Goal: Task Accomplishment & Management: Manage account settings

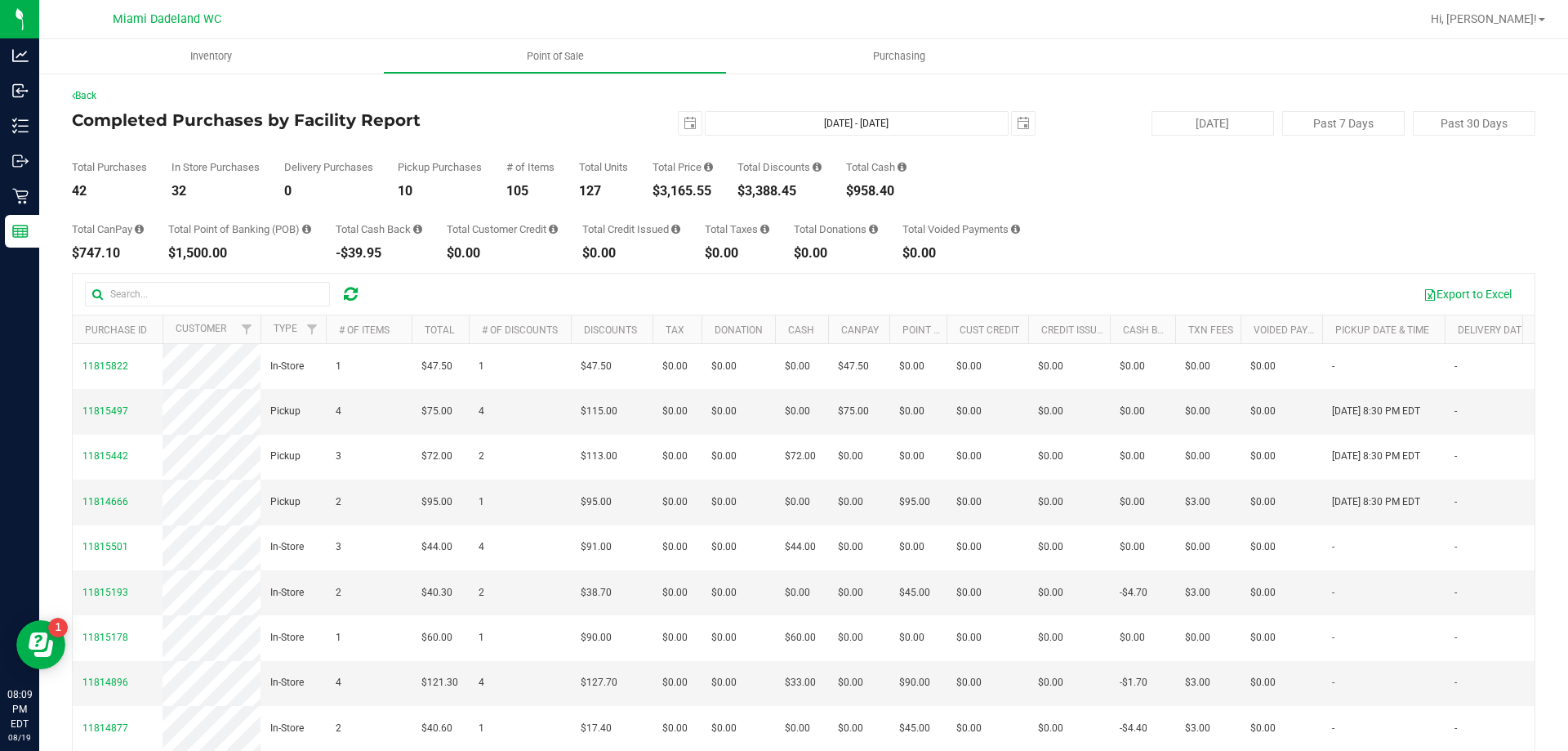
click at [692, 189] on div "$3,165.55" at bounding box center [683, 191] width 61 height 13
copy div "3,165.55"
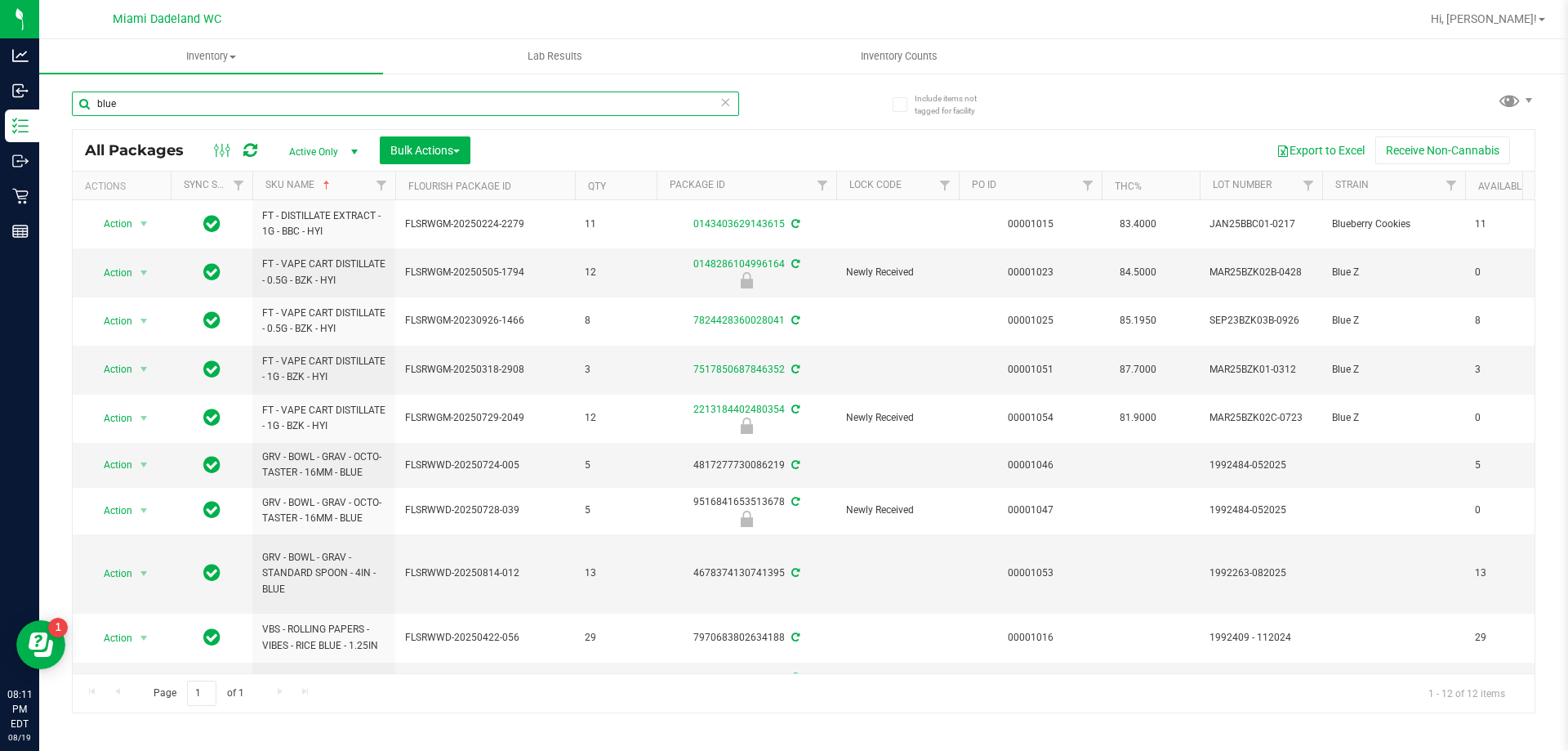
click at [130, 103] on input "blue" at bounding box center [405, 104] width 668 height 25
type input "g"
type input "bowl"
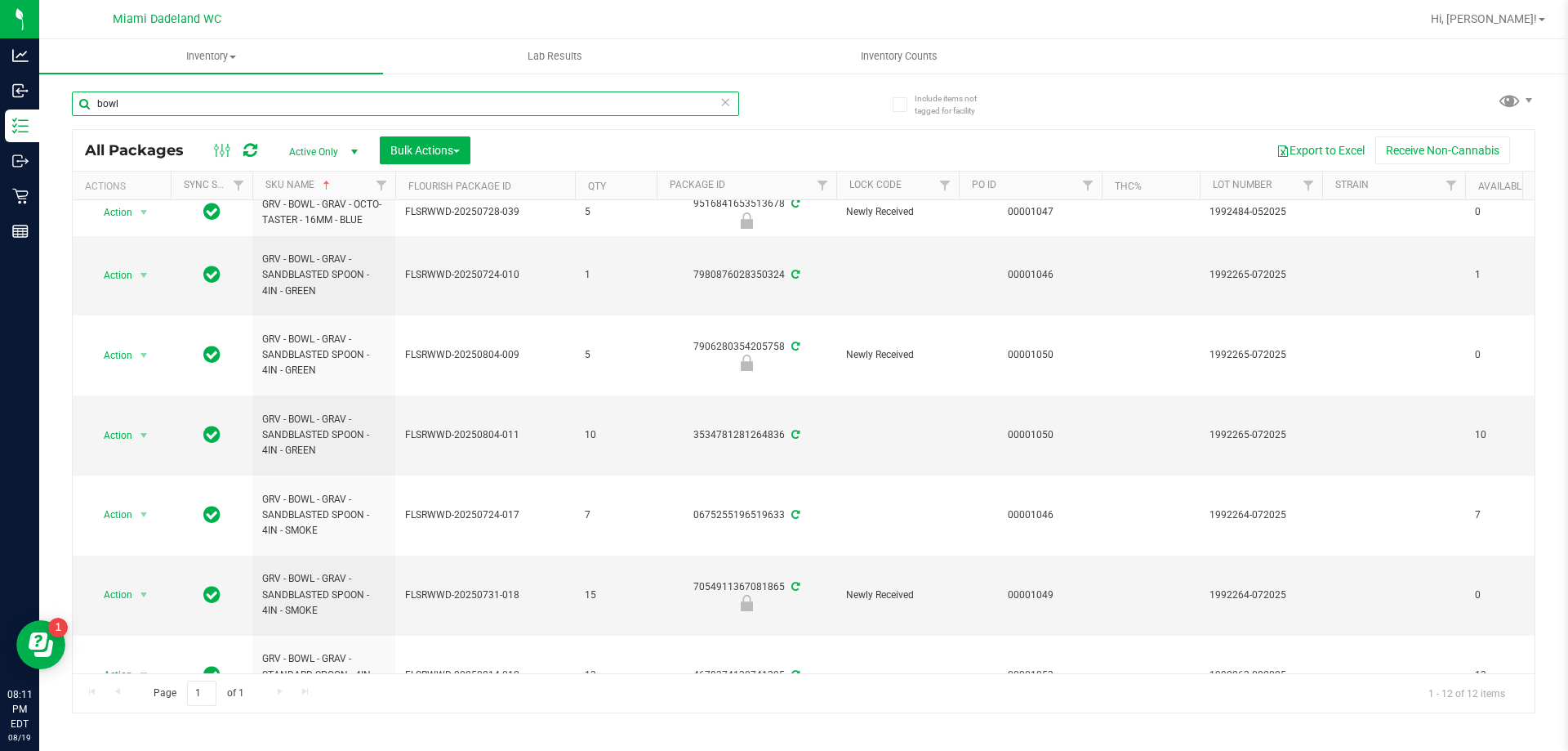
scroll to position [204, 0]
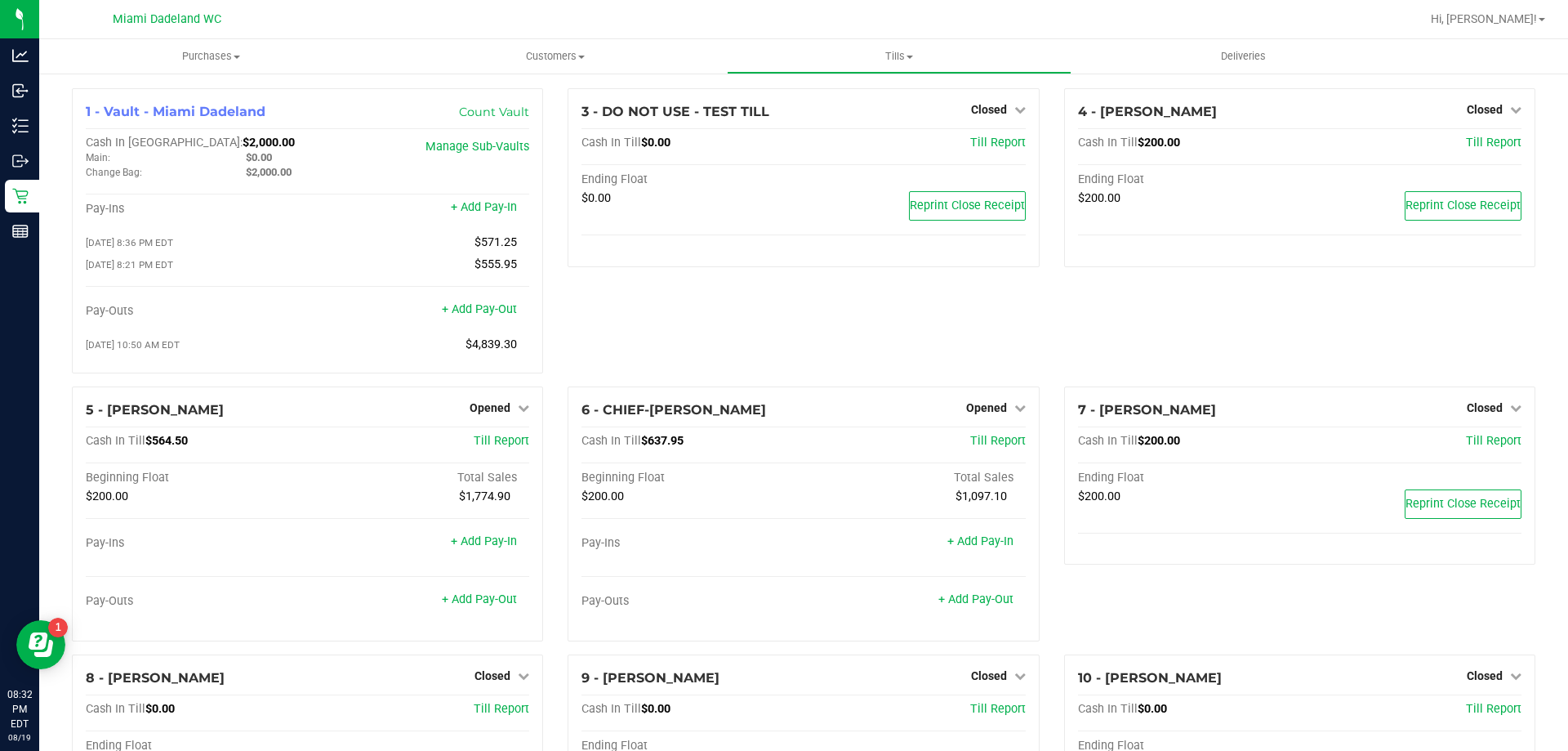
scroll to position [383, 0]
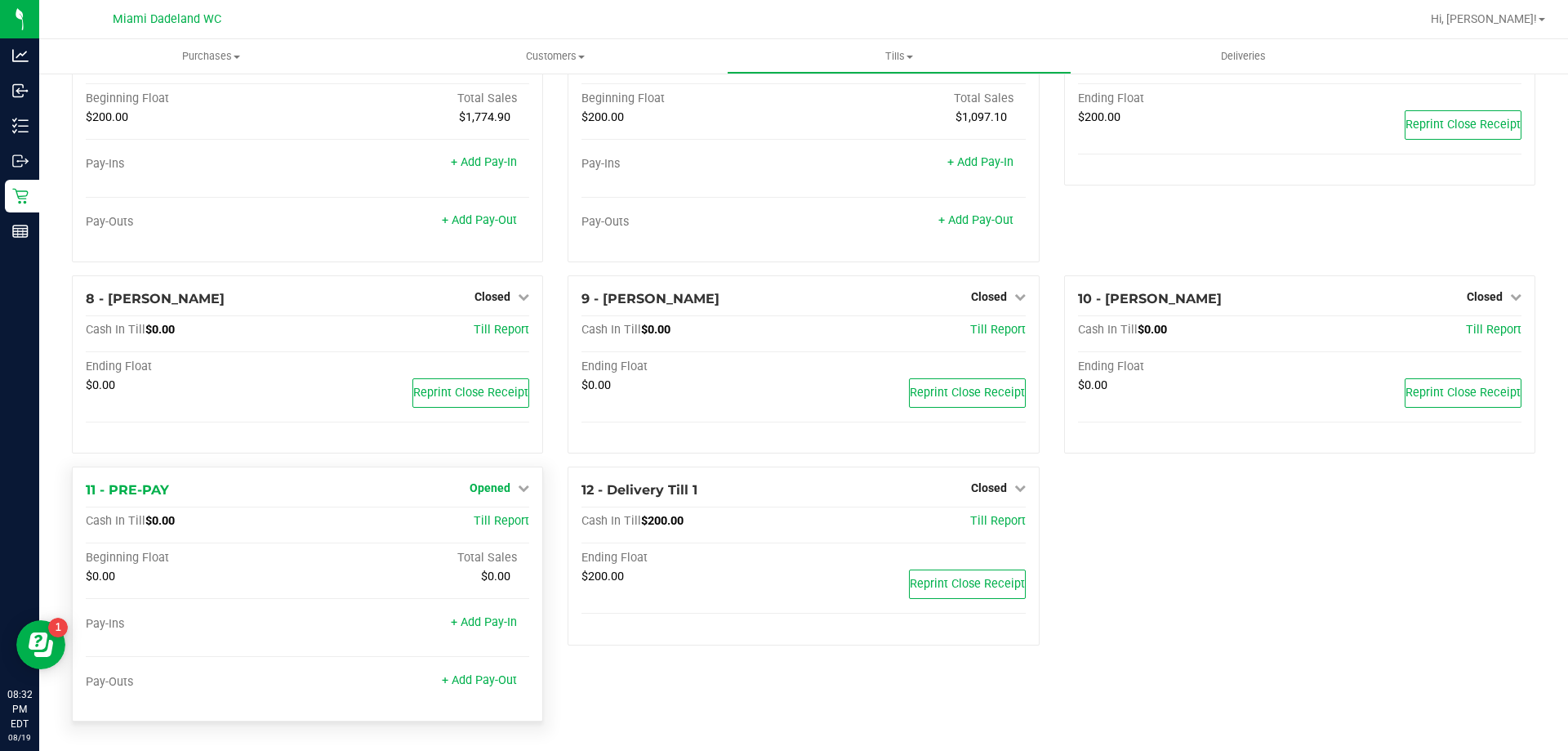
click at [510, 491] on link "Opened" at bounding box center [499, 488] width 60 height 13
click at [502, 520] on link "Close Till" at bounding box center [492, 522] width 44 height 13
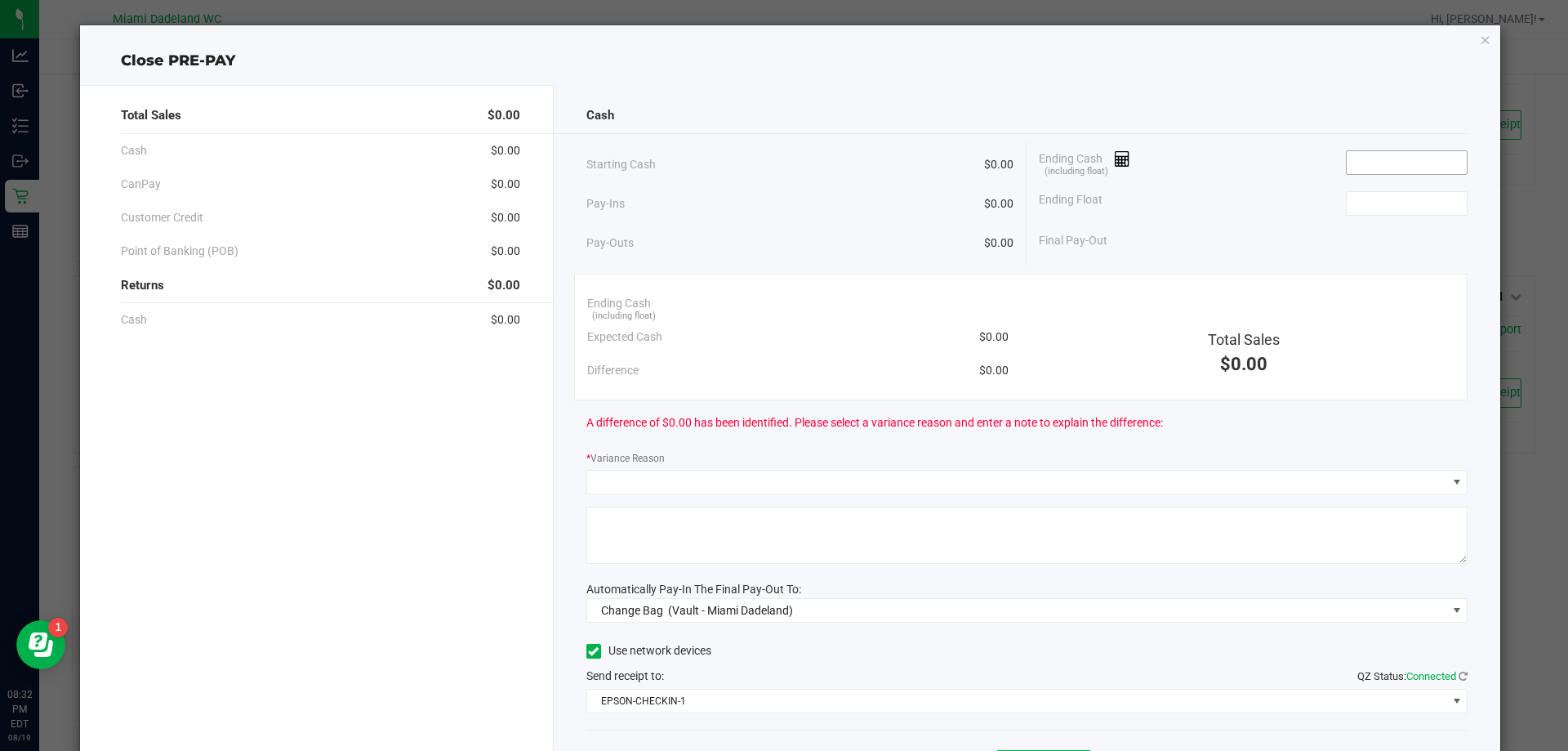
click at [1389, 160] on input at bounding box center [1407, 162] width 120 height 23
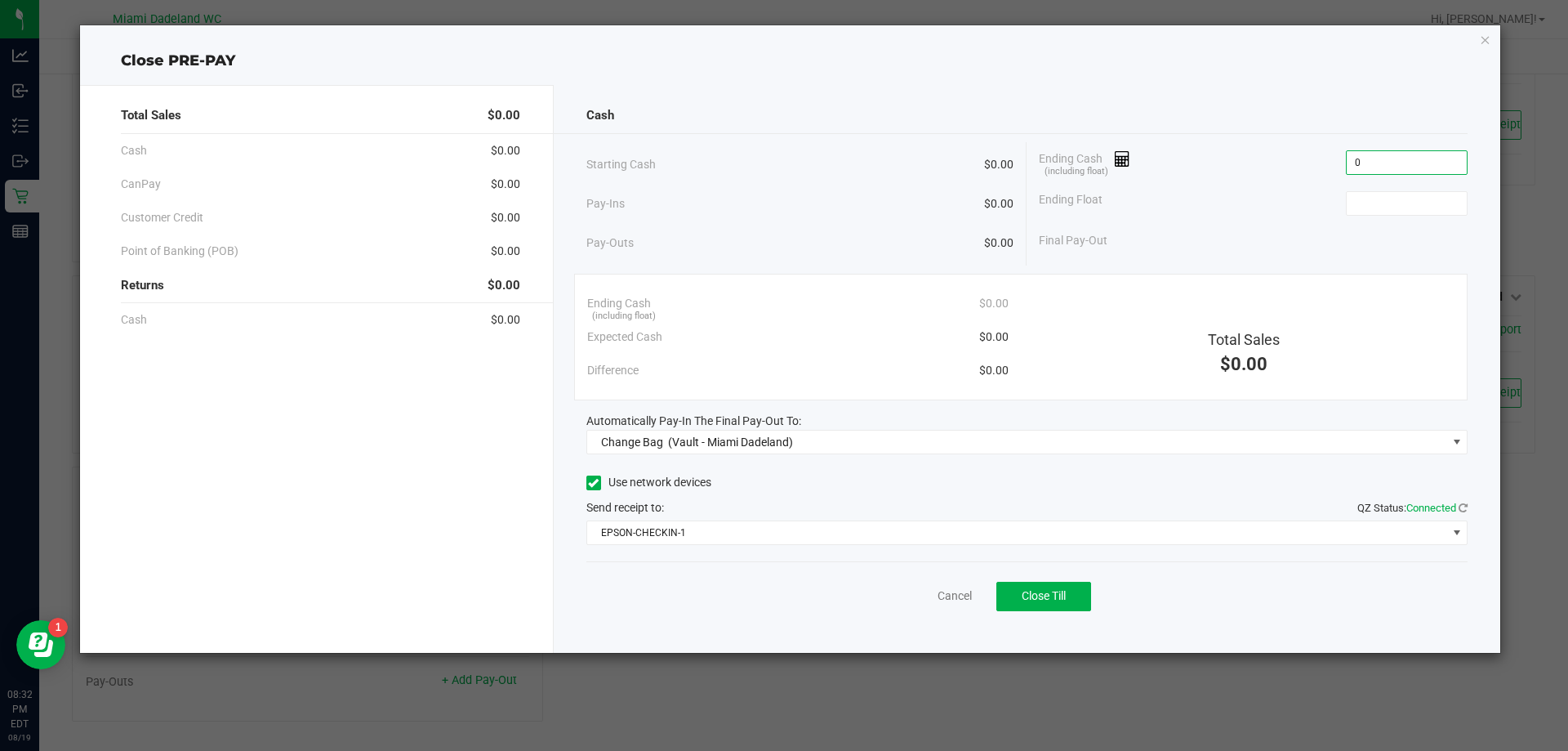
type input "$0.00"
click at [1278, 109] on div "Cash" at bounding box center [1028, 116] width 882 height 35
type input "$0.00"
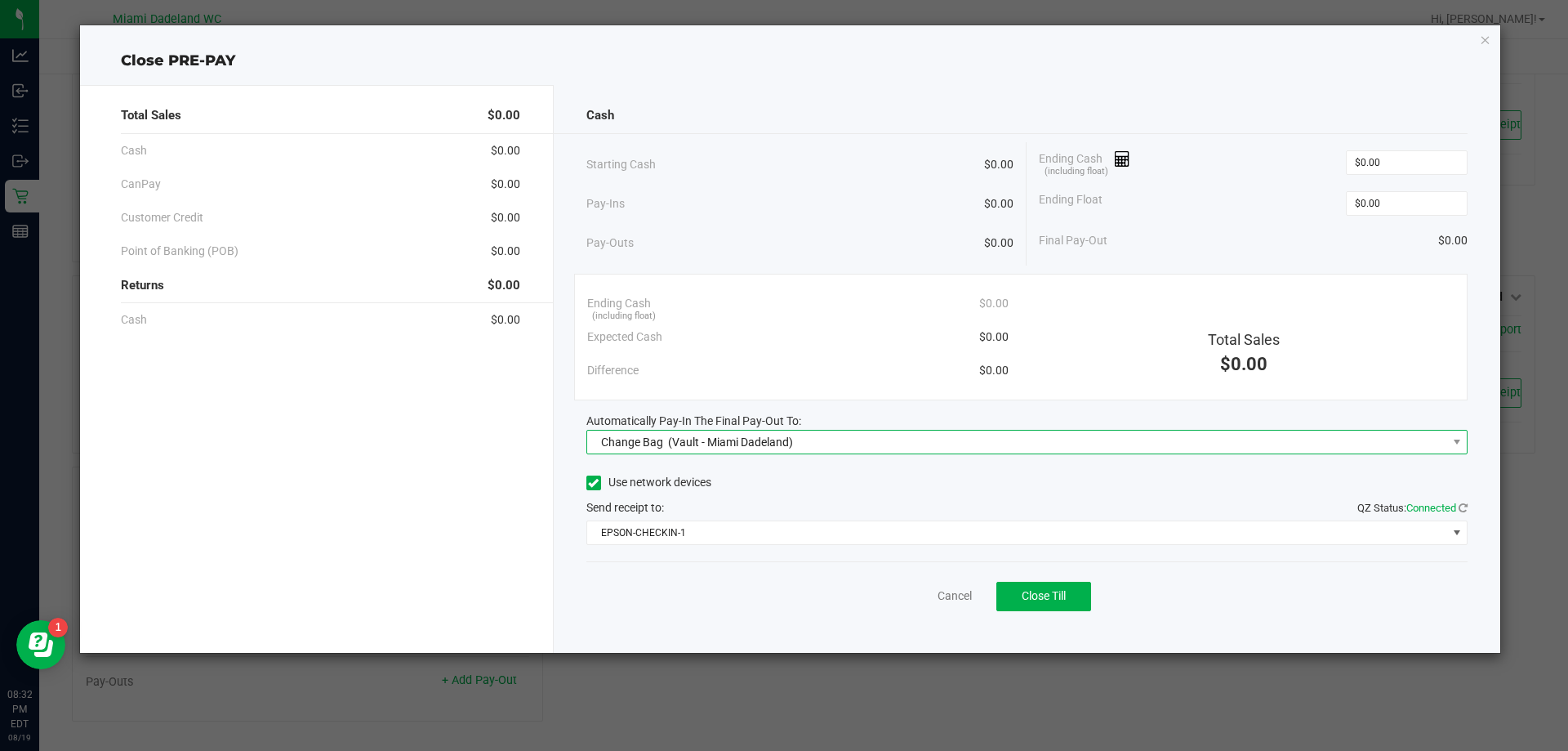
click at [890, 431] on span "Change Bag (Vault - Miami Dadeland)" at bounding box center [1018, 441] width 860 height 23
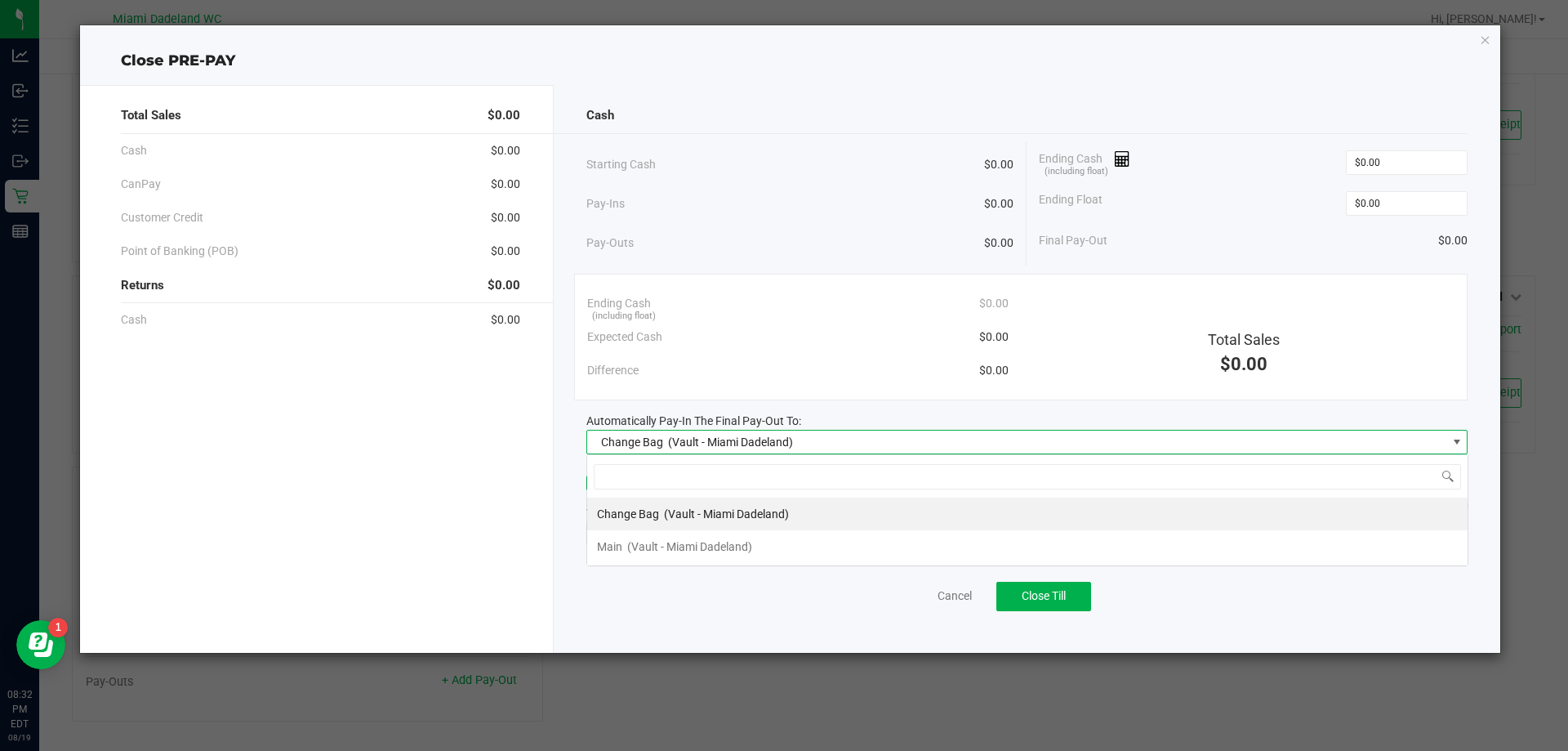
scroll to position [25, 881]
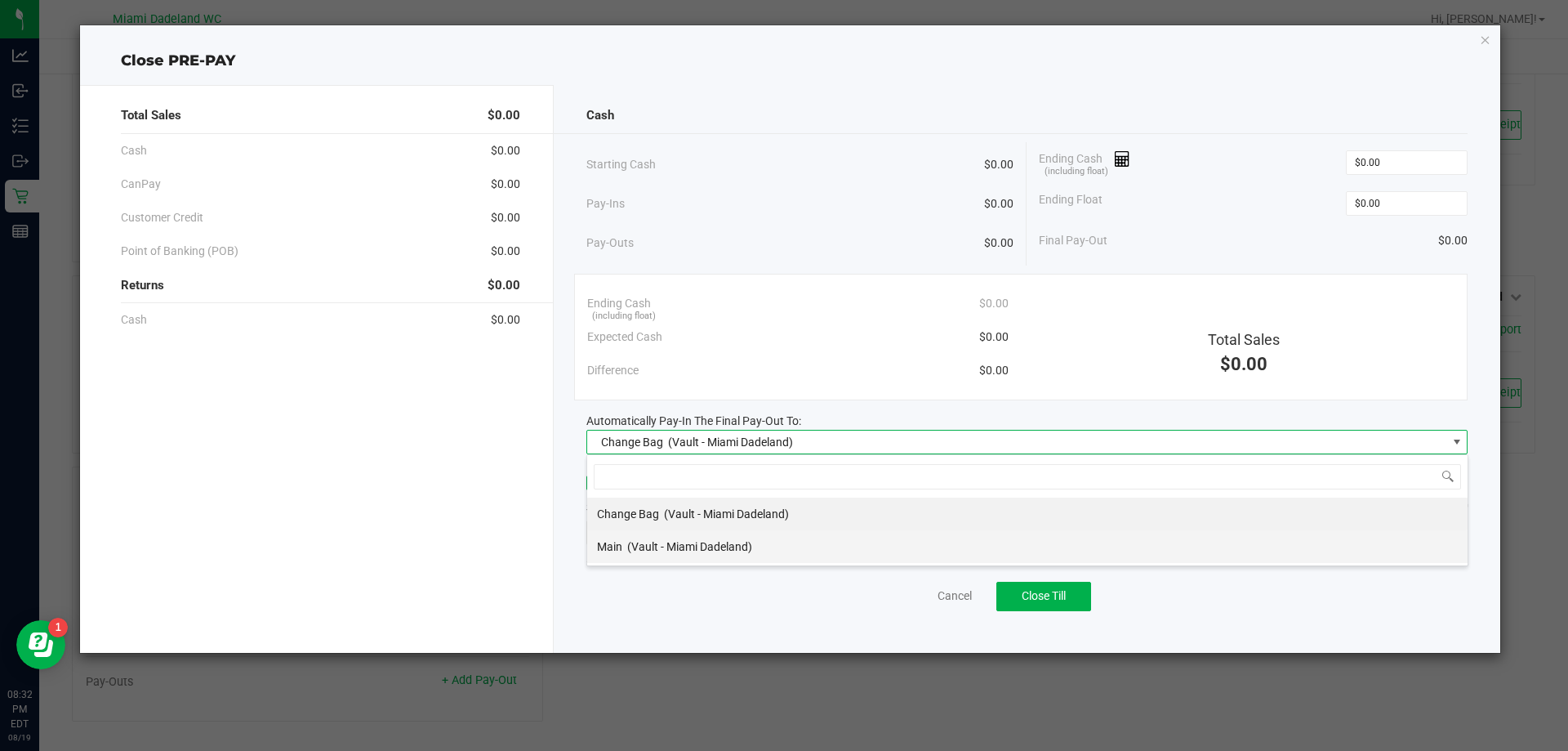
click at [708, 548] on span "(Vault - Miami Dadeland)" at bounding box center [690, 547] width 125 height 13
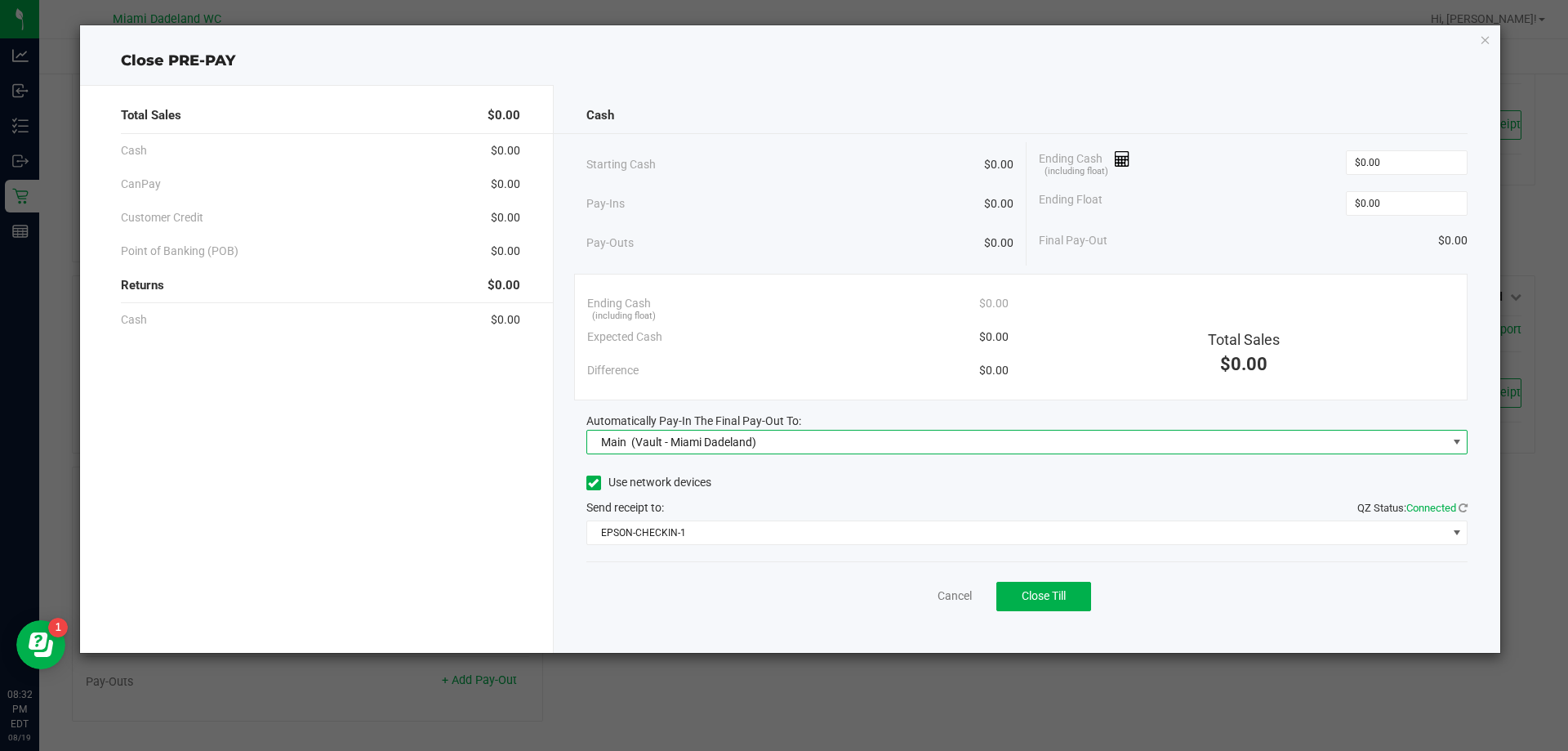
click at [870, 124] on div "Cash" at bounding box center [1028, 116] width 882 height 35
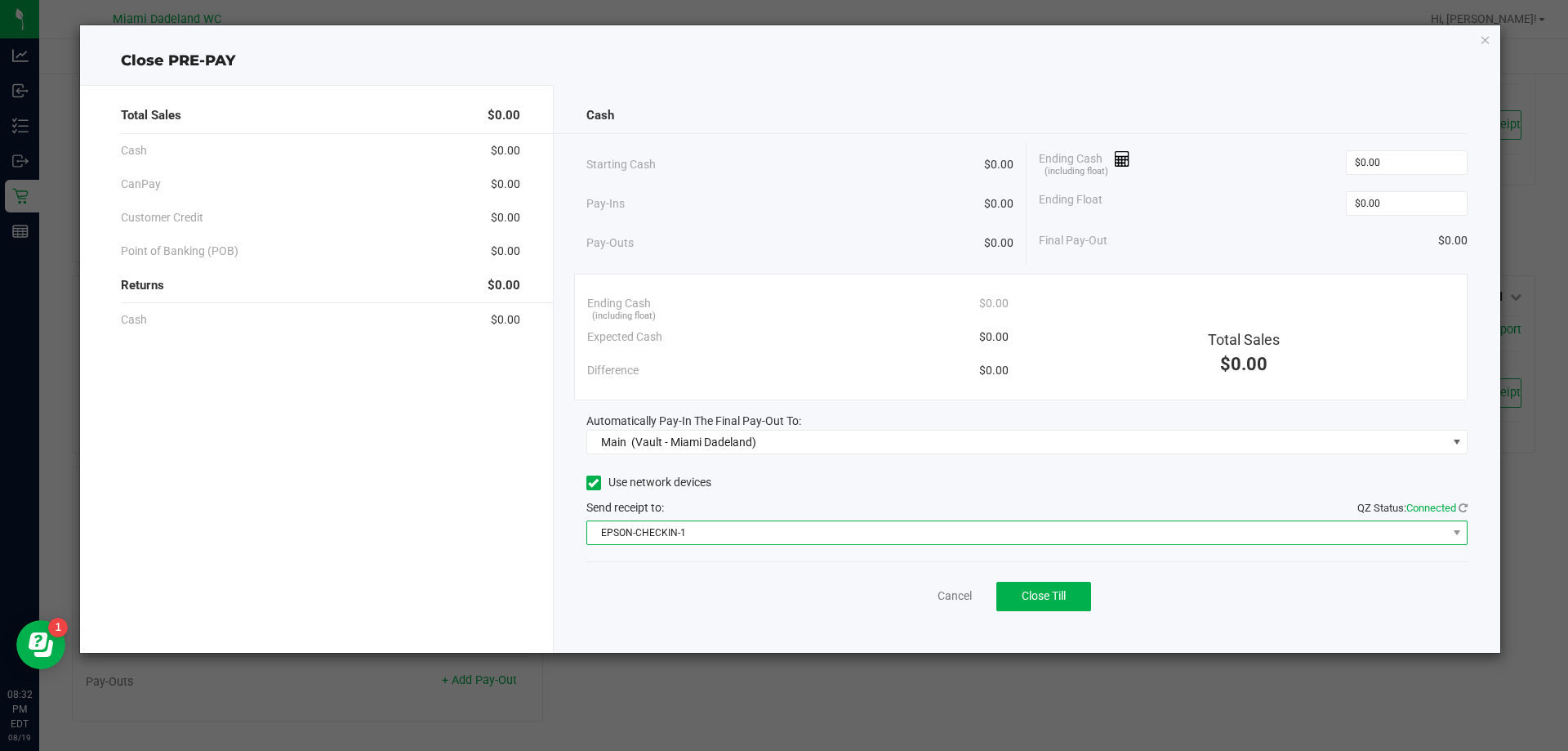
click at [1047, 525] on span "EPSON-CHECKIN-1" at bounding box center [1018, 532] width 860 height 23
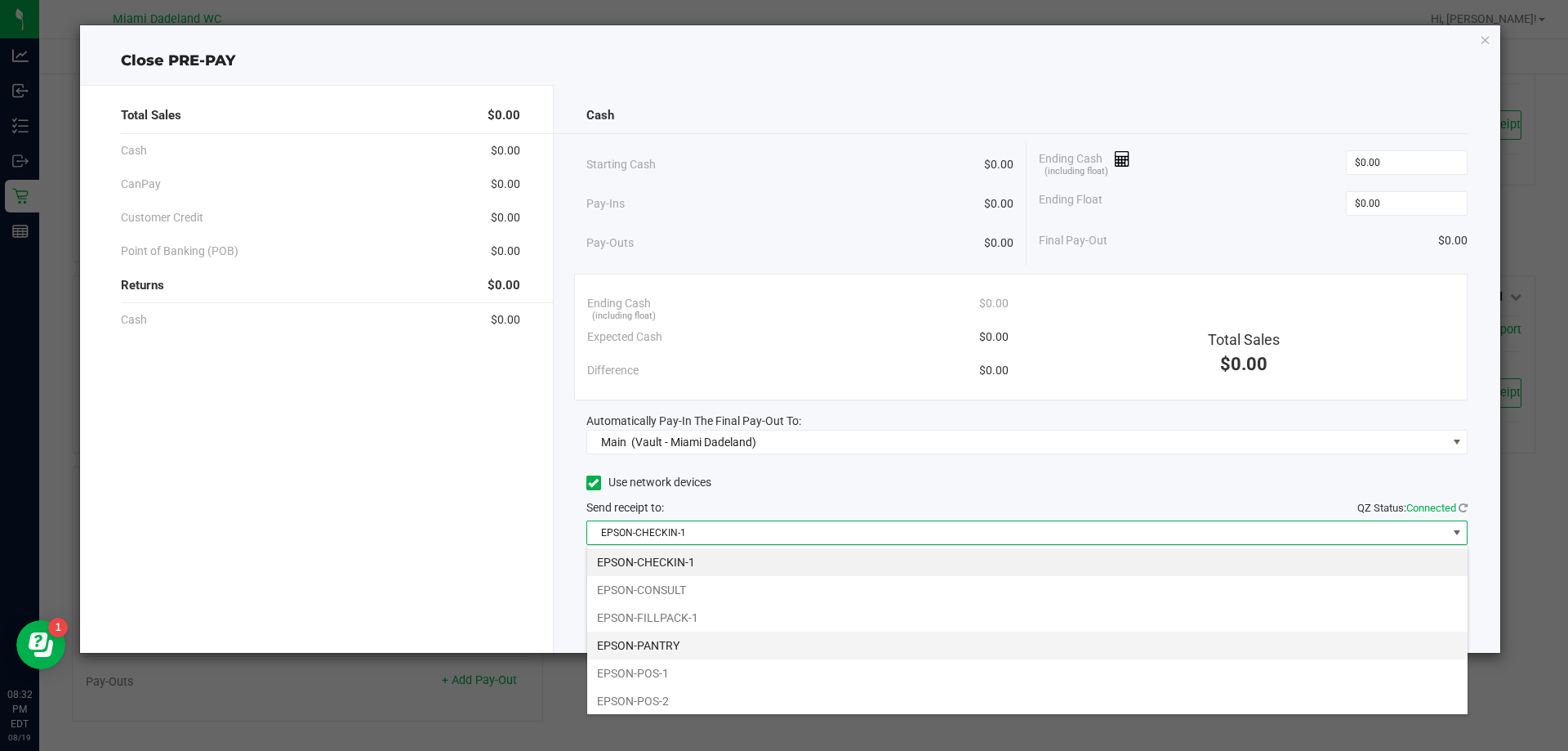
click at [685, 644] on li "EPSON-PANTRY" at bounding box center [1028, 646] width 880 height 28
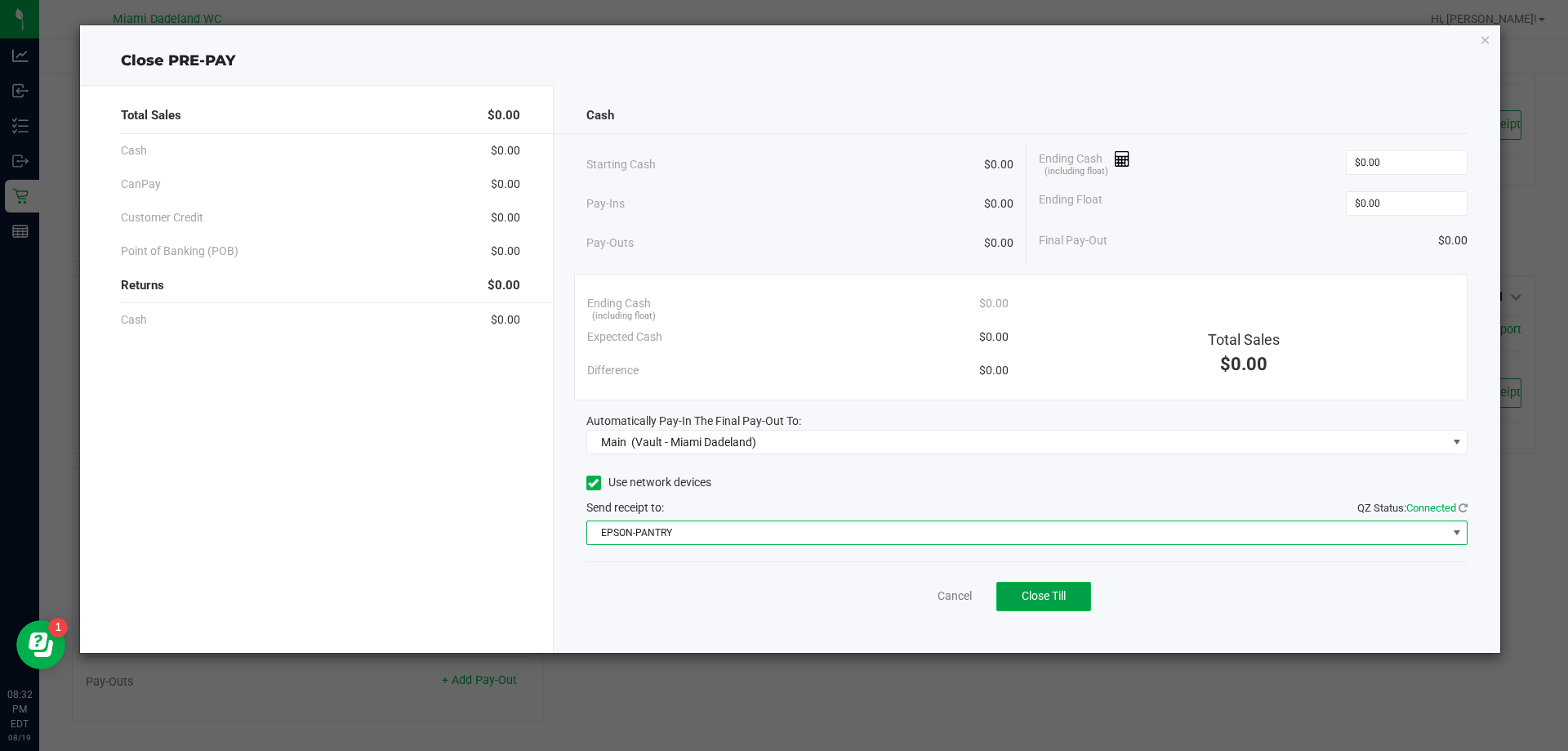
click at [1050, 600] on span "Close Till" at bounding box center [1043, 595] width 44 height 13
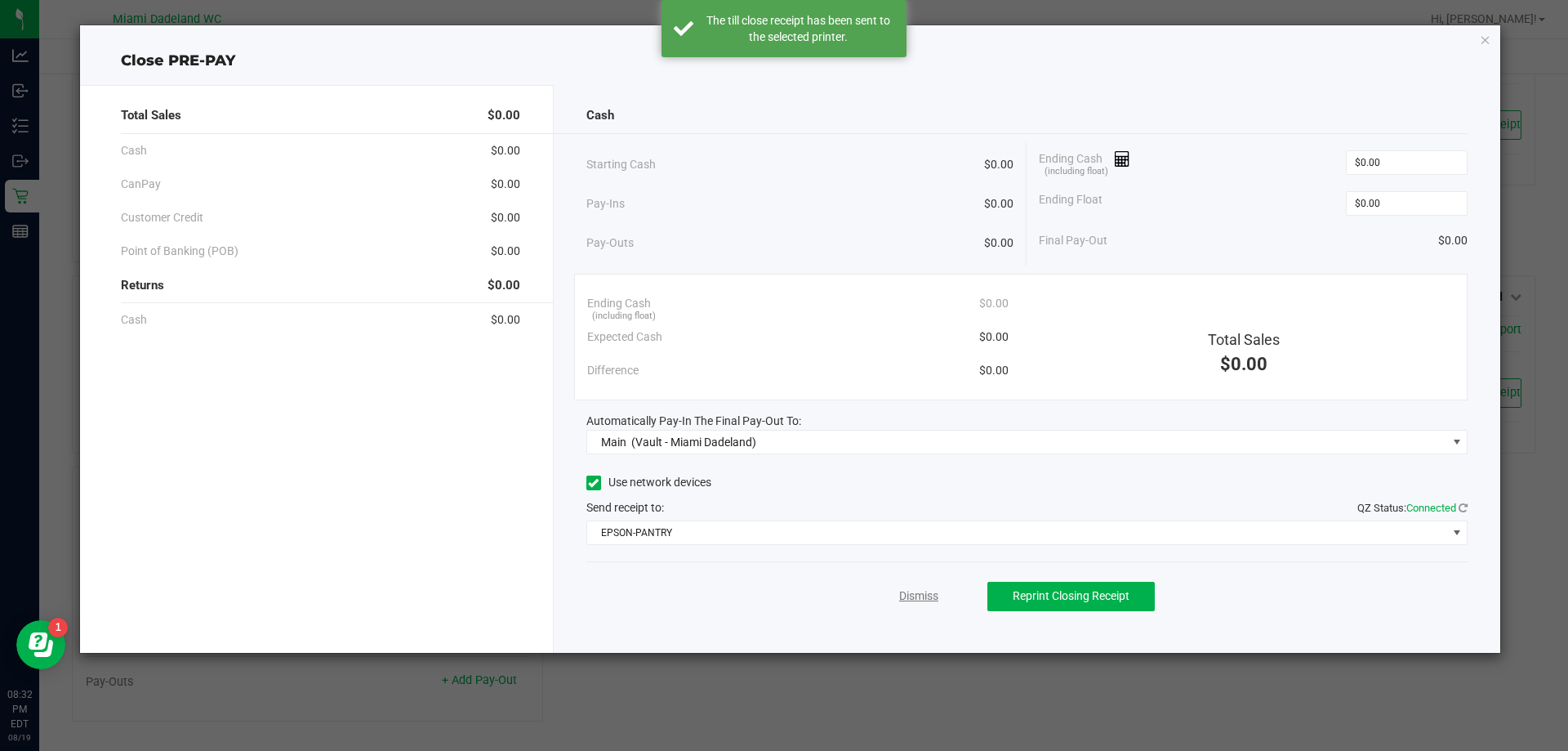
click at [911, 595] on link "Dismiss" at bounding box center [919, 596] width 39 height 17
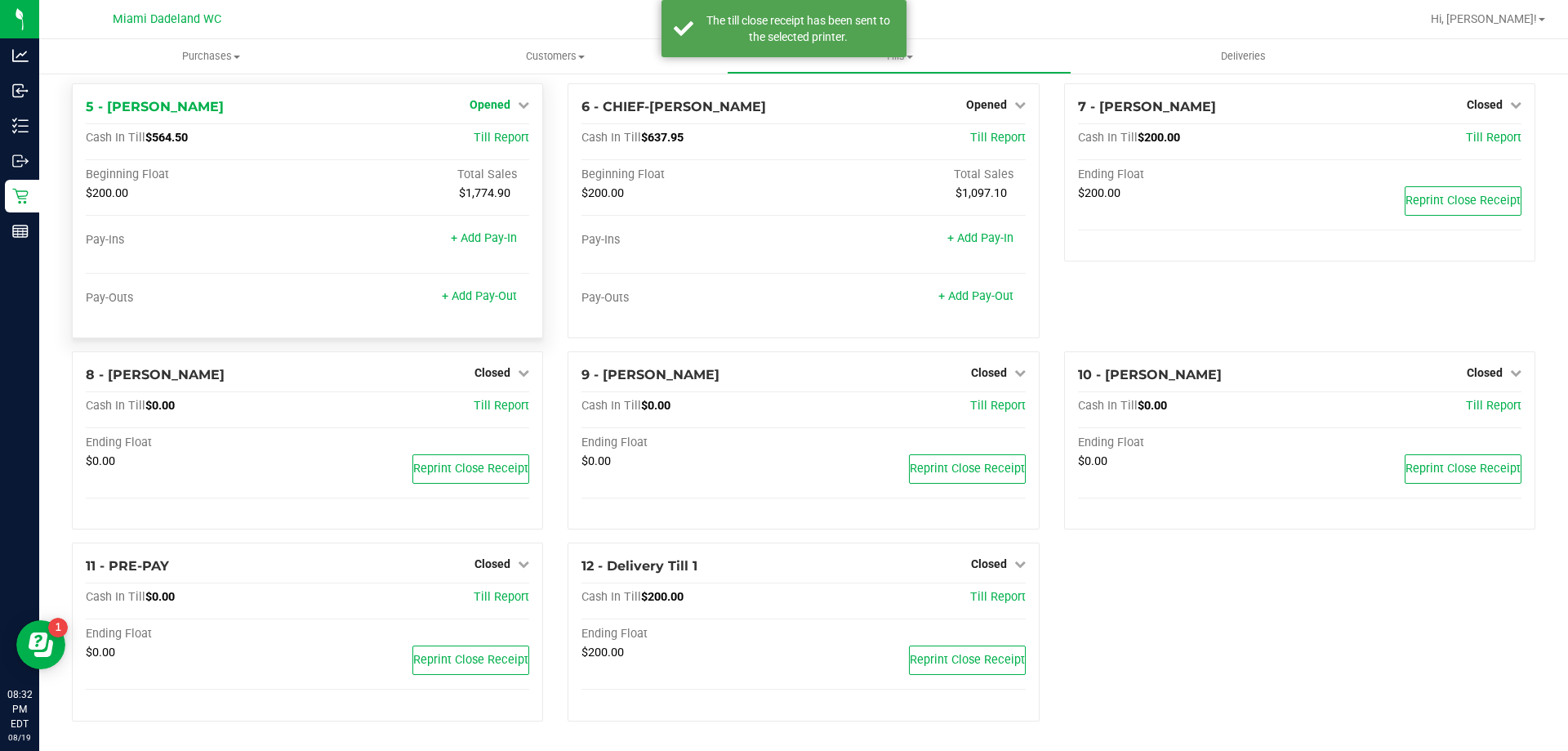
click at [500, 105] on span "Opened" at bounding box center [490, 105] width 41 height 13
click at [511, 135] on link "Close Till" at bounding box center [492, 138] width 44 height 13
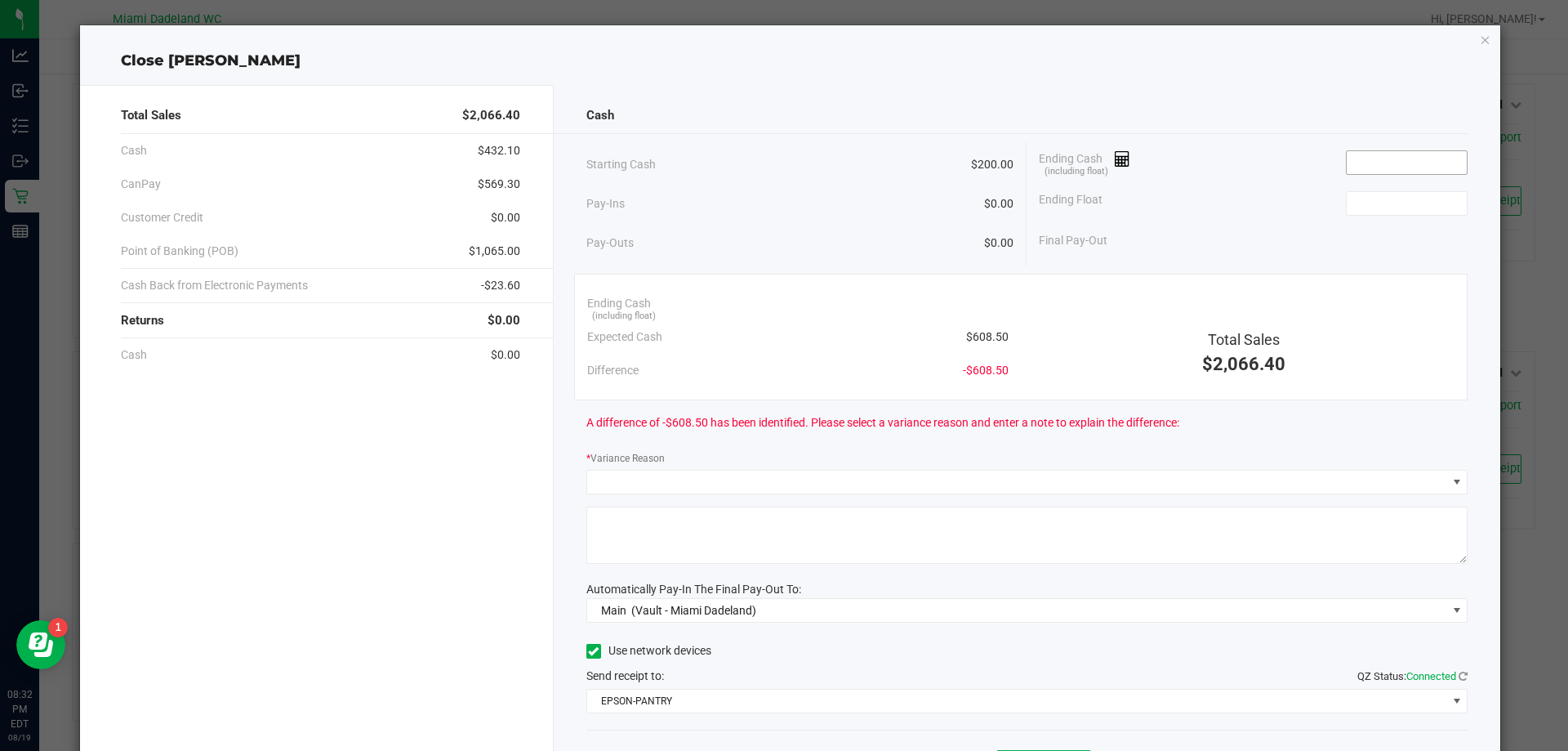
click at [1409, 157] on input at bounding box center [1407, 162] width 120 height 23
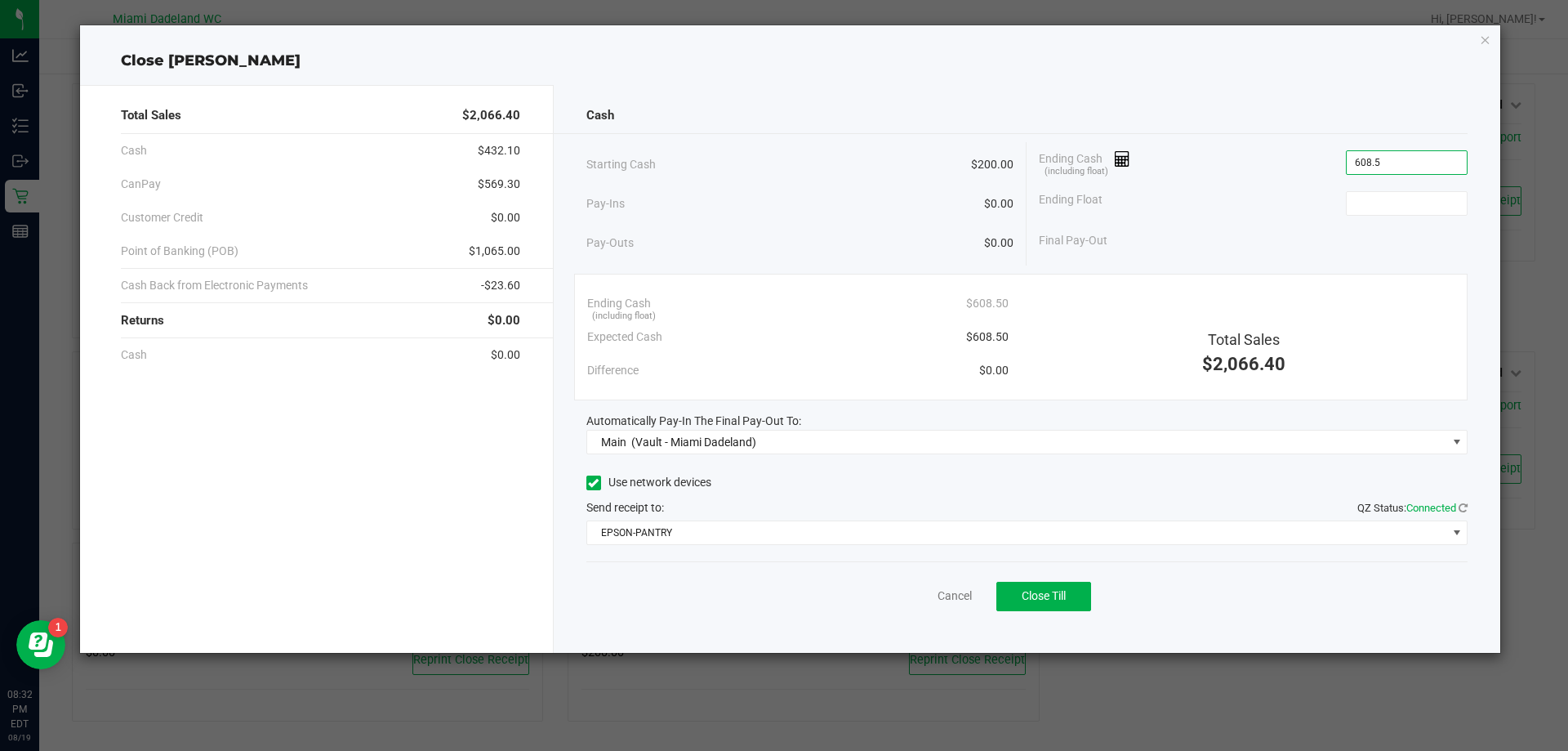
type input "$608.50"
click at [938, 97] on div "Cash Starting Cash $200.00 Pay-Ins $0.00 Pay-Outs $0.00 Ending Cash (including …" at bounding box center [1027, 369] width 947 height 568
type input "$200.00"
click at [951, 600] on link "Cancel" at bounding box center [955, 596] width 34 height 17
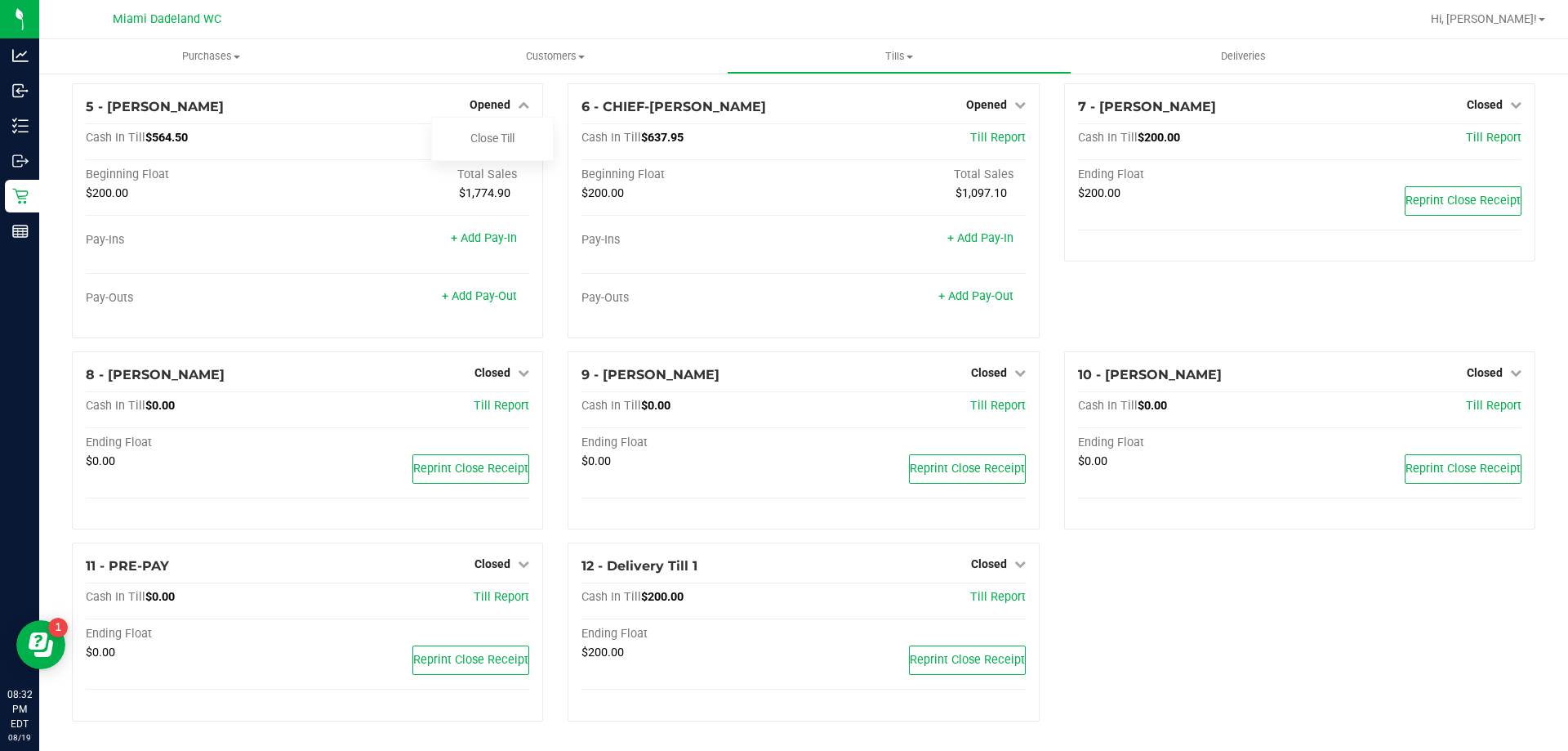
click at [981, 100] on span "Opened" at bounding box center [987, 105] width 41 height 13
click at [999, 138] on link "Close Till" at bounding box center [988, 138] width 44 height 13
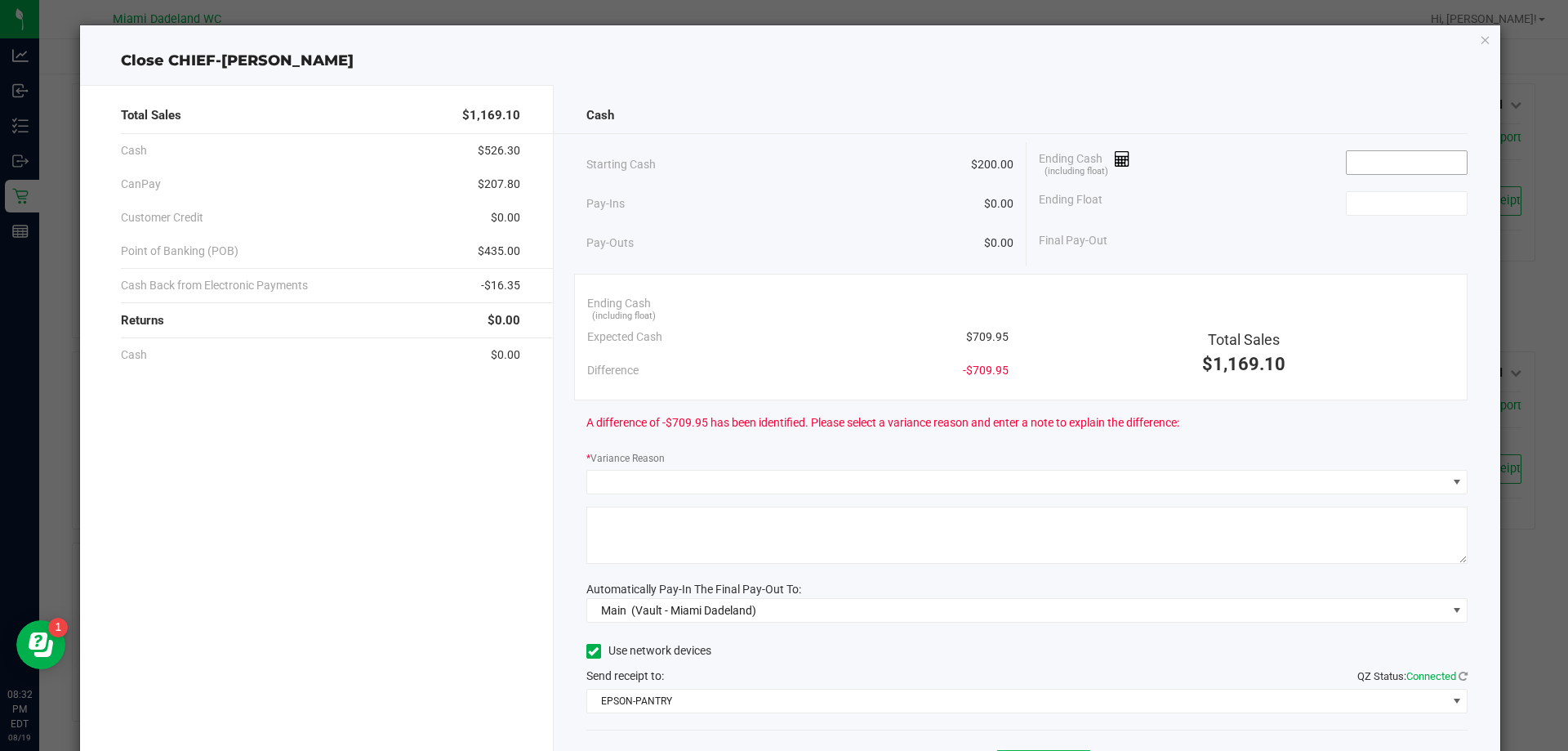
click at [1425, 161] on input at bounding box center [1407, 162] width 120 height 23
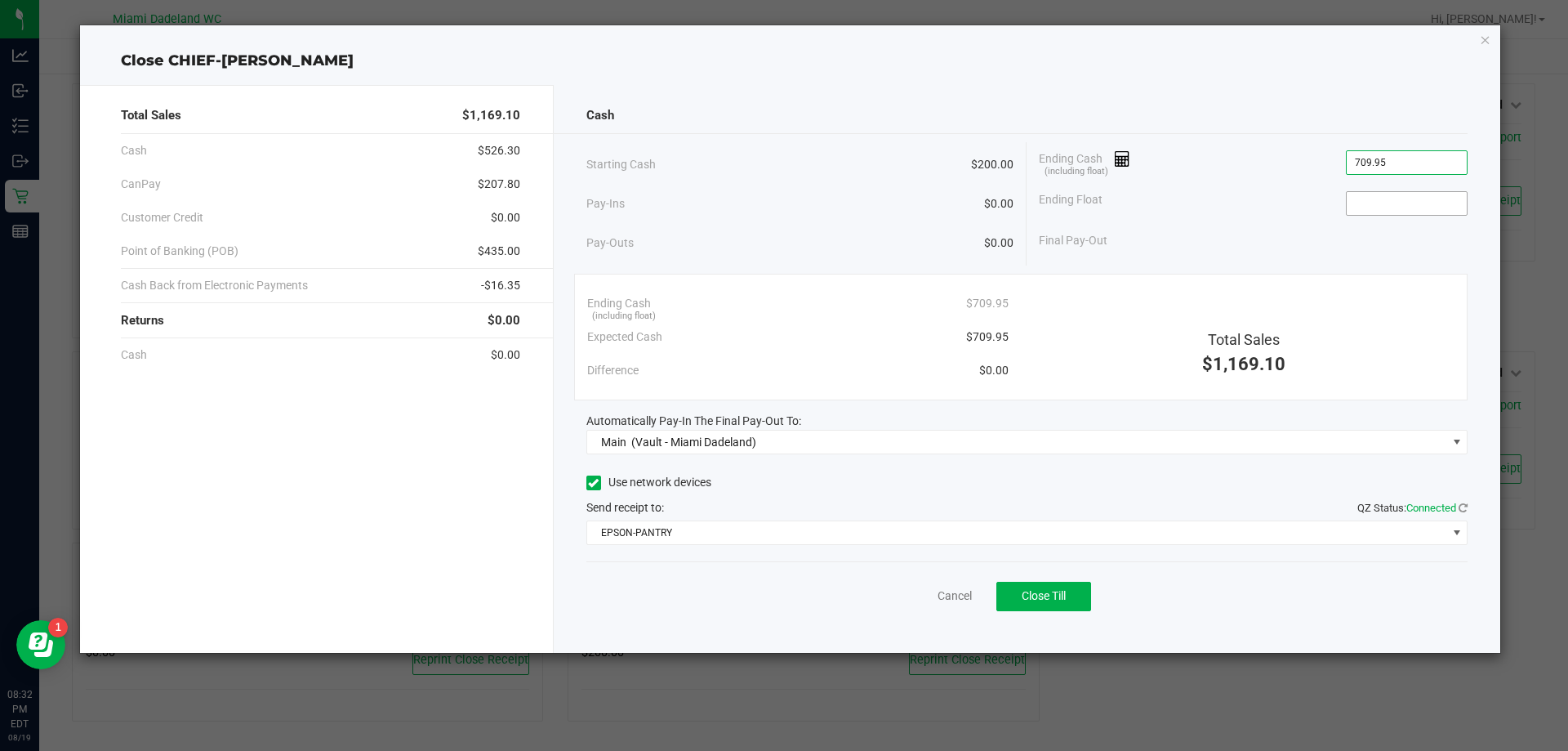
click at [1441, 204] on input at bounding box center [1407, 203] width 120 height 23
type input "$709.95"
click at [1273, 59] on div "Close CHIEF-WINCHLEY" at bounding box center [790, 61] width 1421 height 22
type input "$200.00"
click at [967, 91] on div "Cash Starting Cash $200.00 Pay-Ins $0.00 Pay-Outs $0.00 Ending Cash (including …" at bounding box center [1027, 369] width 947 height 568
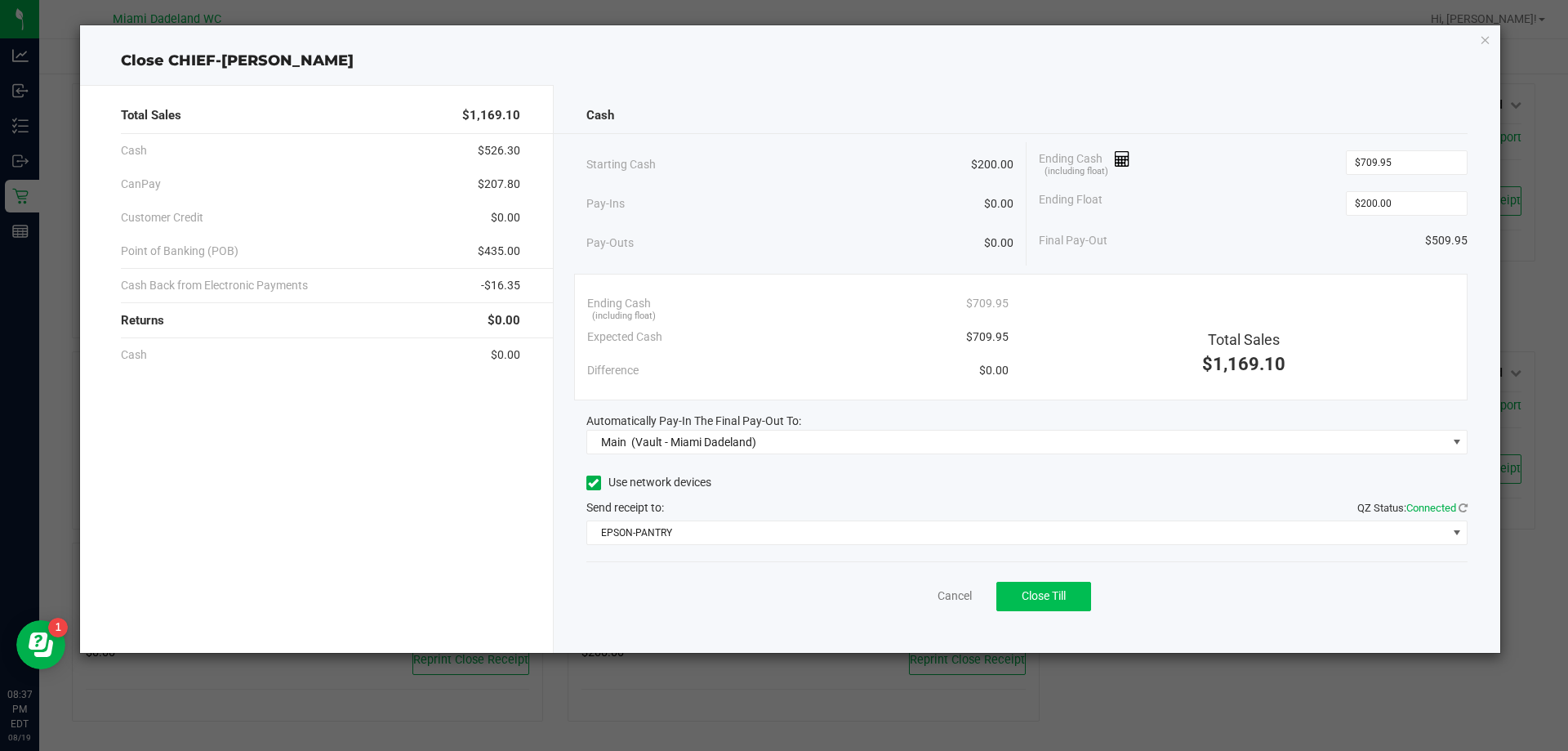
click at [1044, 595] on span "Close Till" at bounding box center [1043, 595] width 44 height 13
click at [914, 599] on link "Dismiss" at bounding box center [919, 596] width 39 height 17
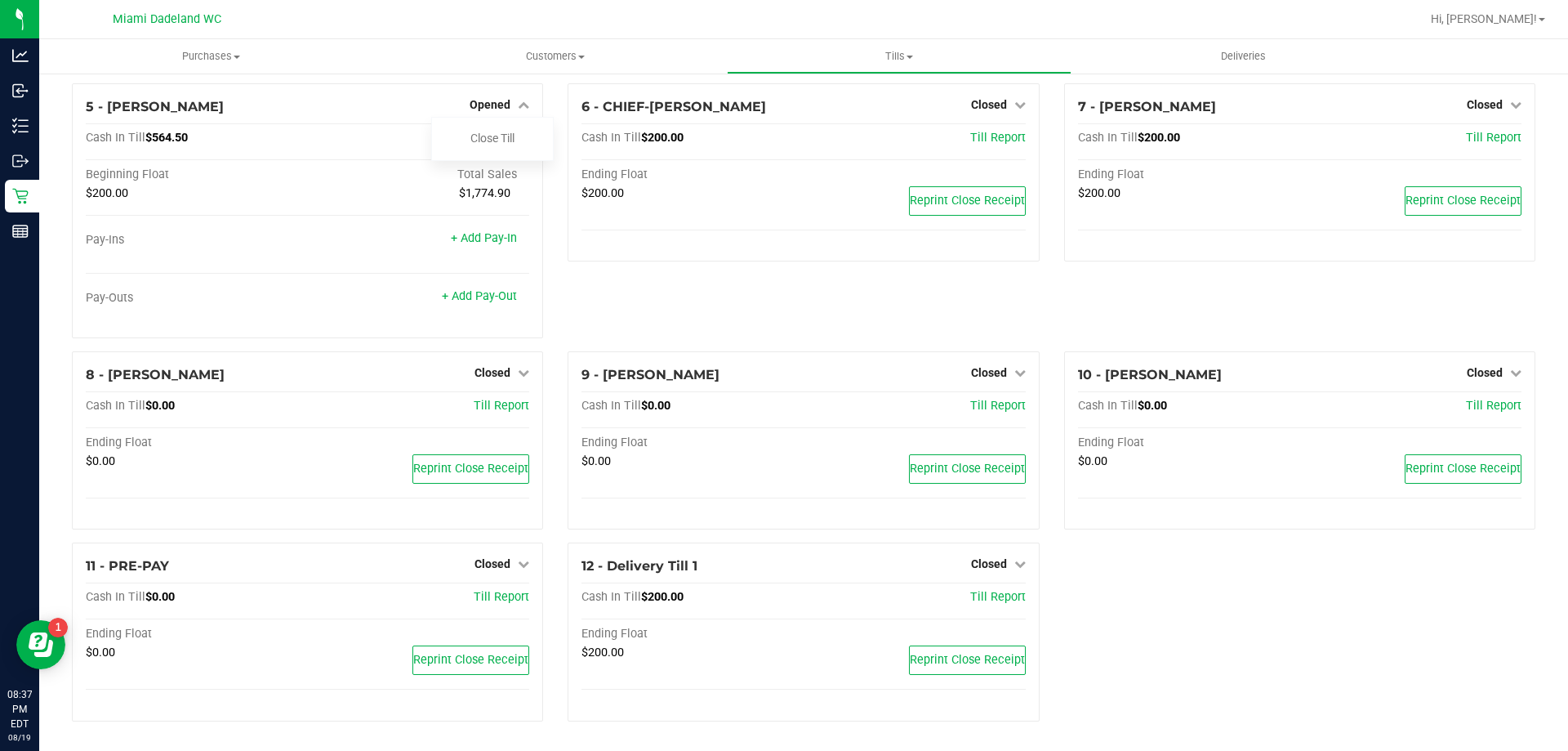
click at [505, 140] on link "Close Till" at bounding box center [492, 138] width 44 height 13
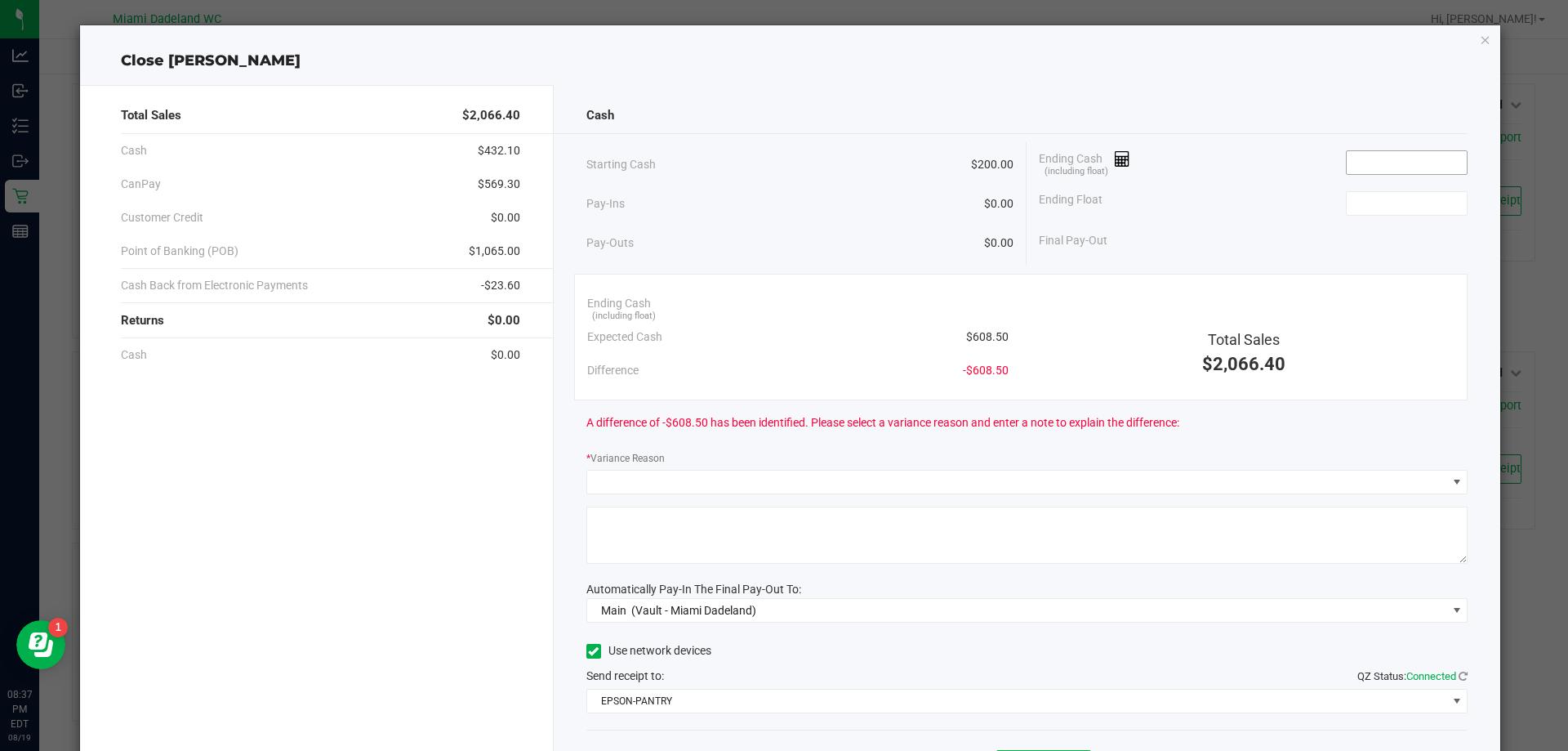
click at [1428, 160] on input at bounding box center [1407, 162] width 120 height 23
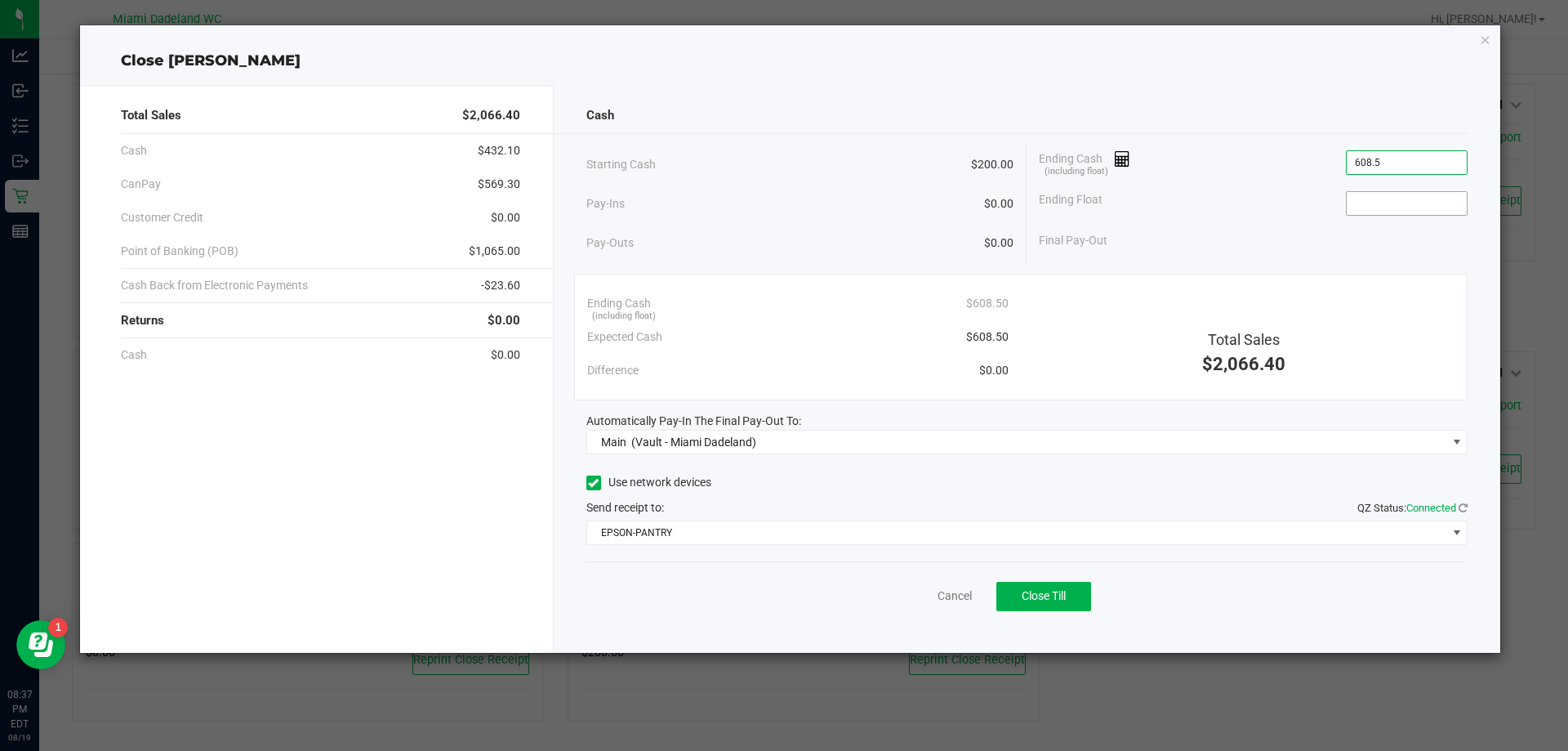
click at [1434, 208] on input at bounding box center [1407, 203] width 120 height 23
type input "$608.50"
click at [1241, 93] on div "Cash Starting Cash $200.00 Pay-Ins $0.00 Pay-Outs $0.00 Ending Cash (including …" at bounding box center [1027, 369] width 947 height 568
type input "$200.00"
click at [1021, 580] on div "Cancel Close Till" at bounding box center [1028, 592] width 882 height 63
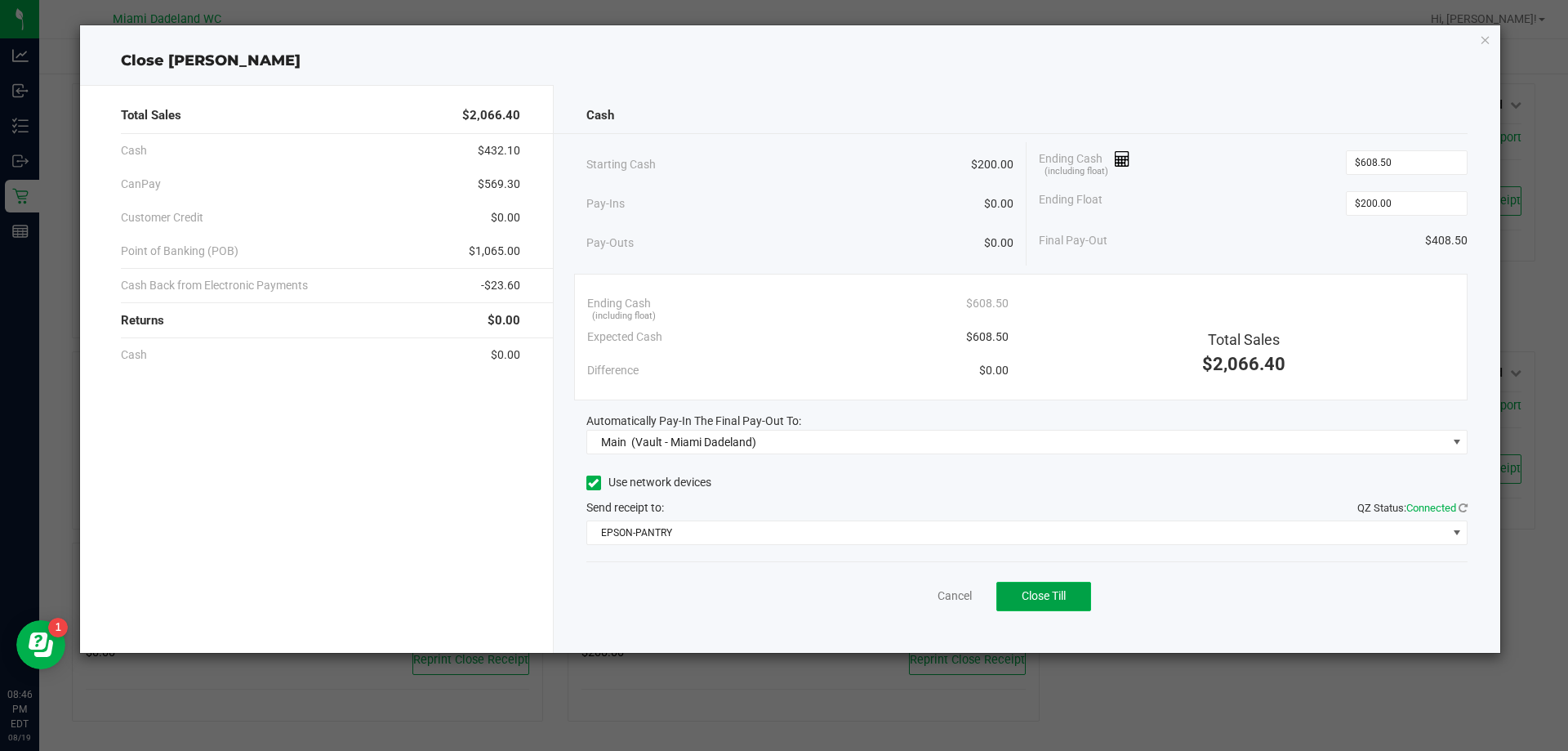
click at [1041, 595] on span "Close Till" at bounding box center [1043, 595] width 44 height 13
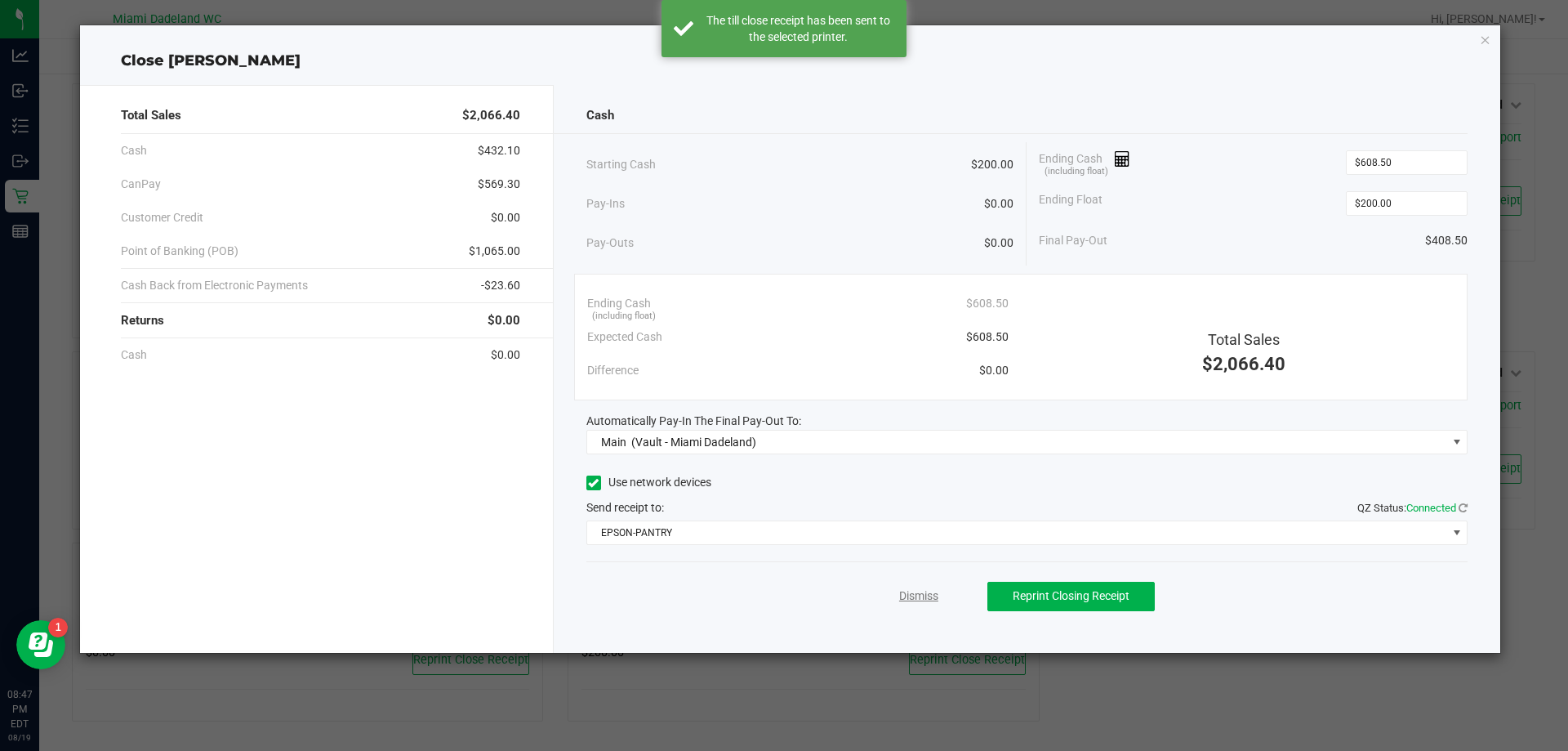
click at [928, 595] on link "Dismiss" at bounding box center [919, 596] width 39 height 17
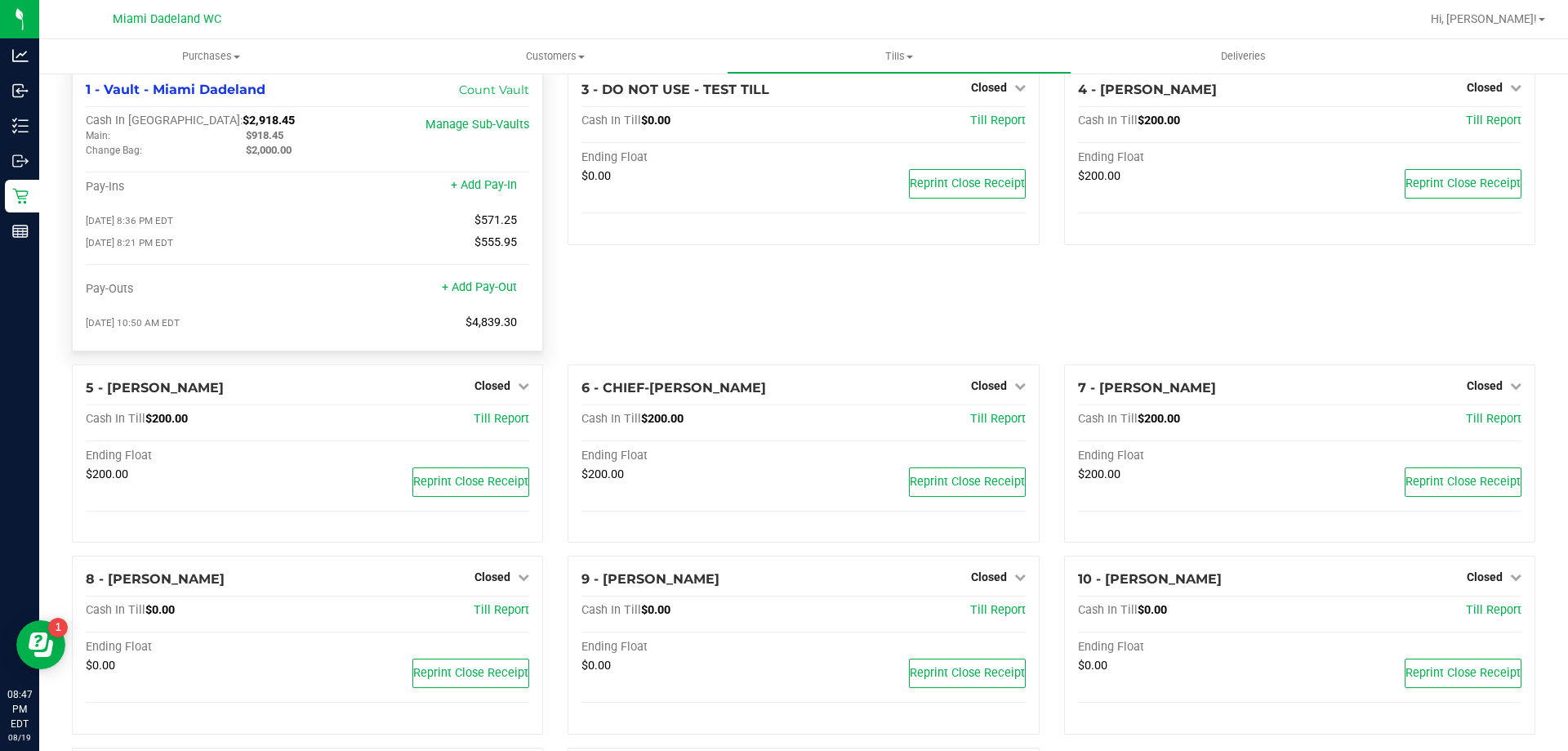
scroll to position [0, 0]
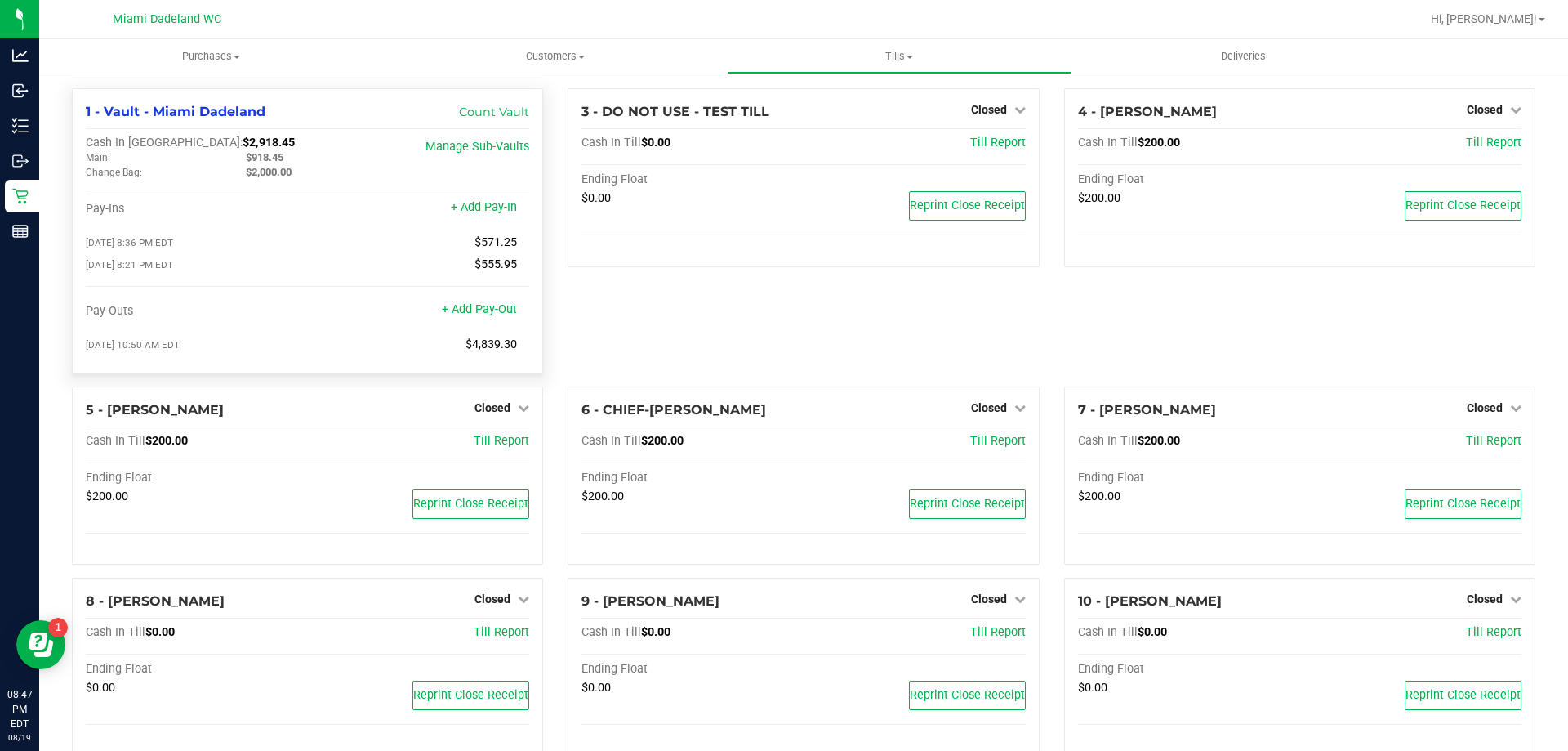
click at [243, 139] on span "$2,918.45" at bounding box center [269, 142] width 52 height 14
copy span "2,918.45"
click at [736, 331] on div "3 - DO NOT USE - TEST TILL Closed Open Till Cash In Till $0.00 Till Report Endi…" at bounding box center [803, 237] width 496 height 298
click at [909, 48] on uib-tab-heading "Tills Manage tills Reconcile e-payments" at bounding box center [899, 57] width 342 height 33
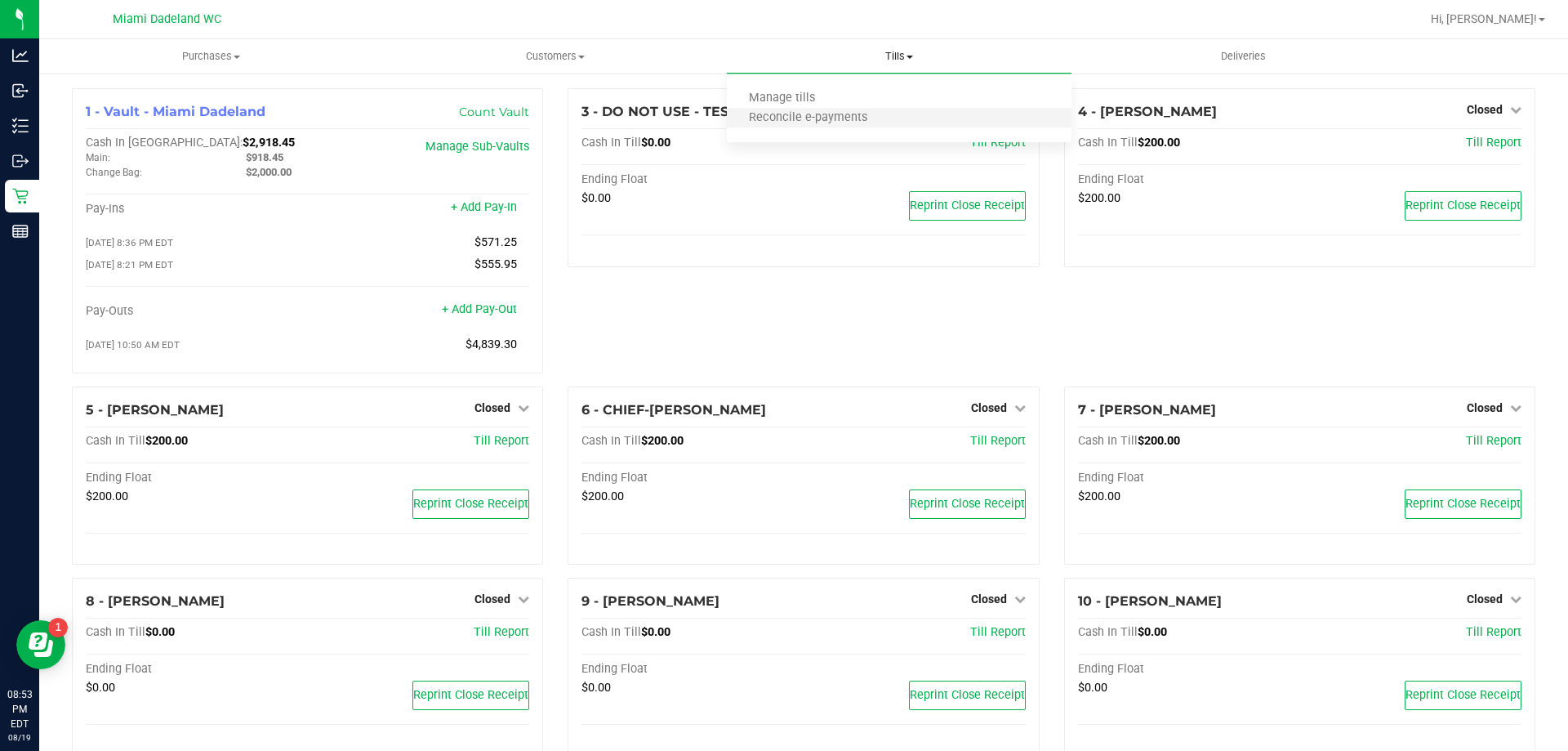
click at [922, 118] on li "Reconcile e-payments" at bounding box center [899, 117] width 344 height 19
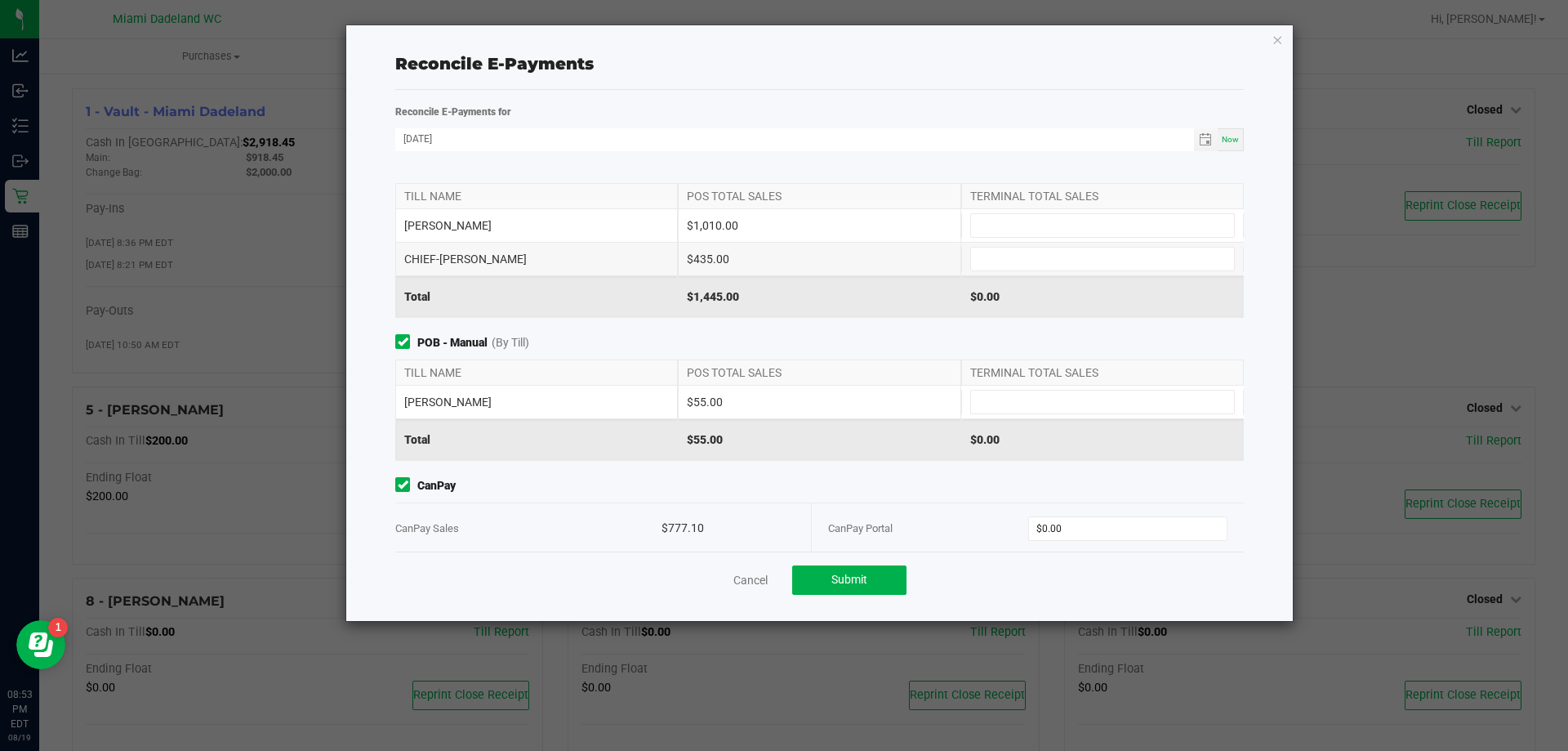
scroll to position [35, 0]
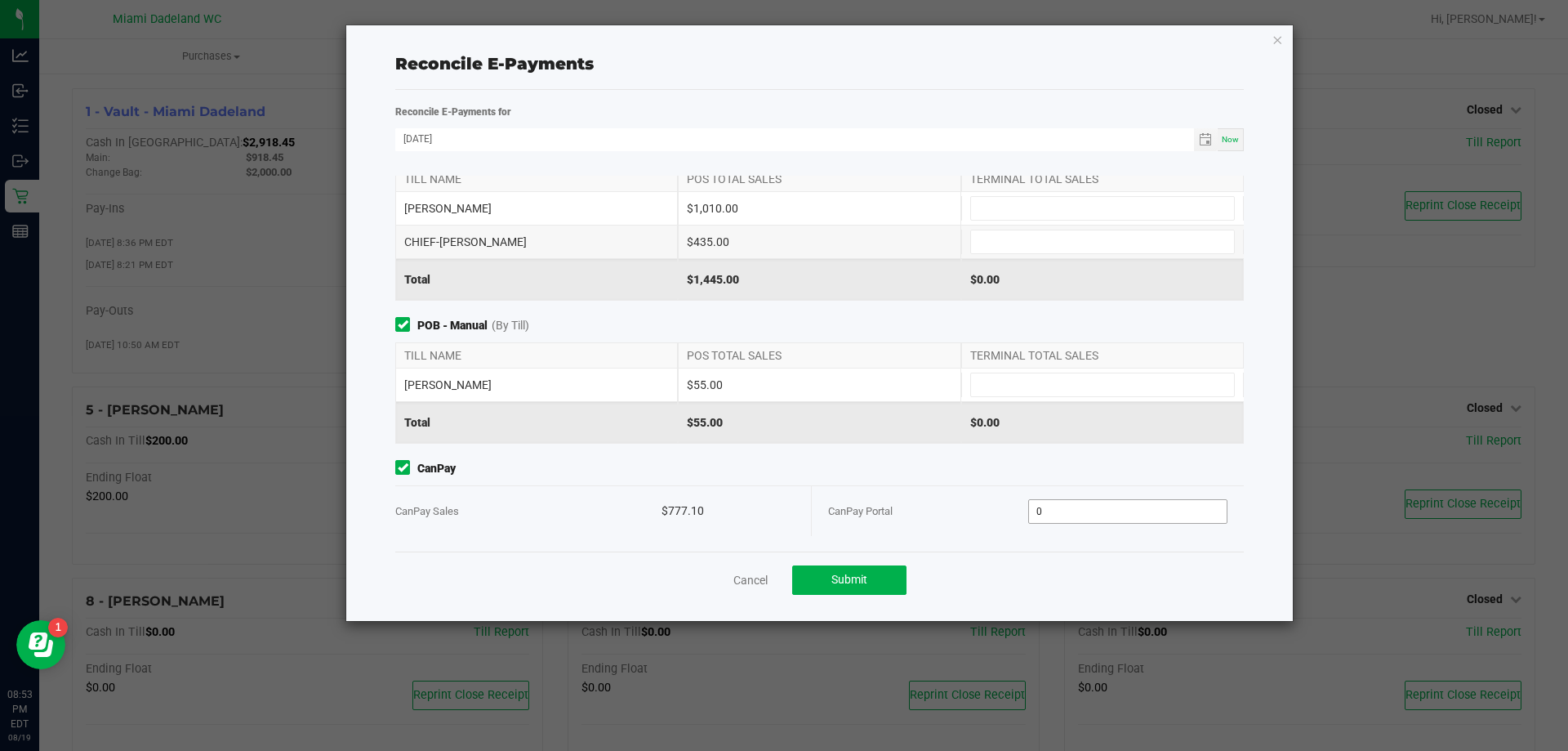
click at [1114, 514] on input "0" at bounding box center [1128, 511] width 198 height 23
type input "$777.10"
click at [955, 504] on div "CanPay Portal" at bounding box center [928, 511] width 200 height 50
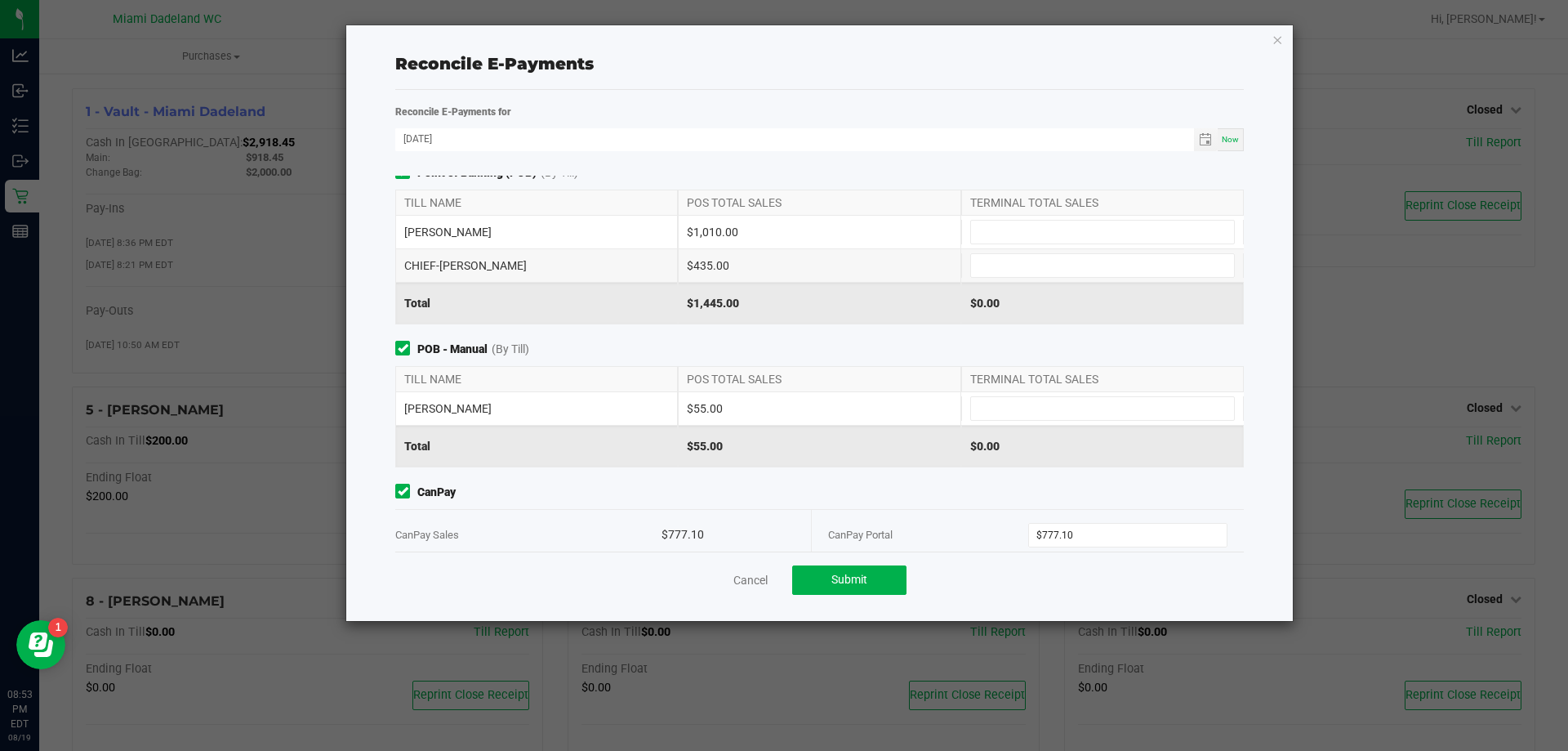
scroll to position [0, 0]
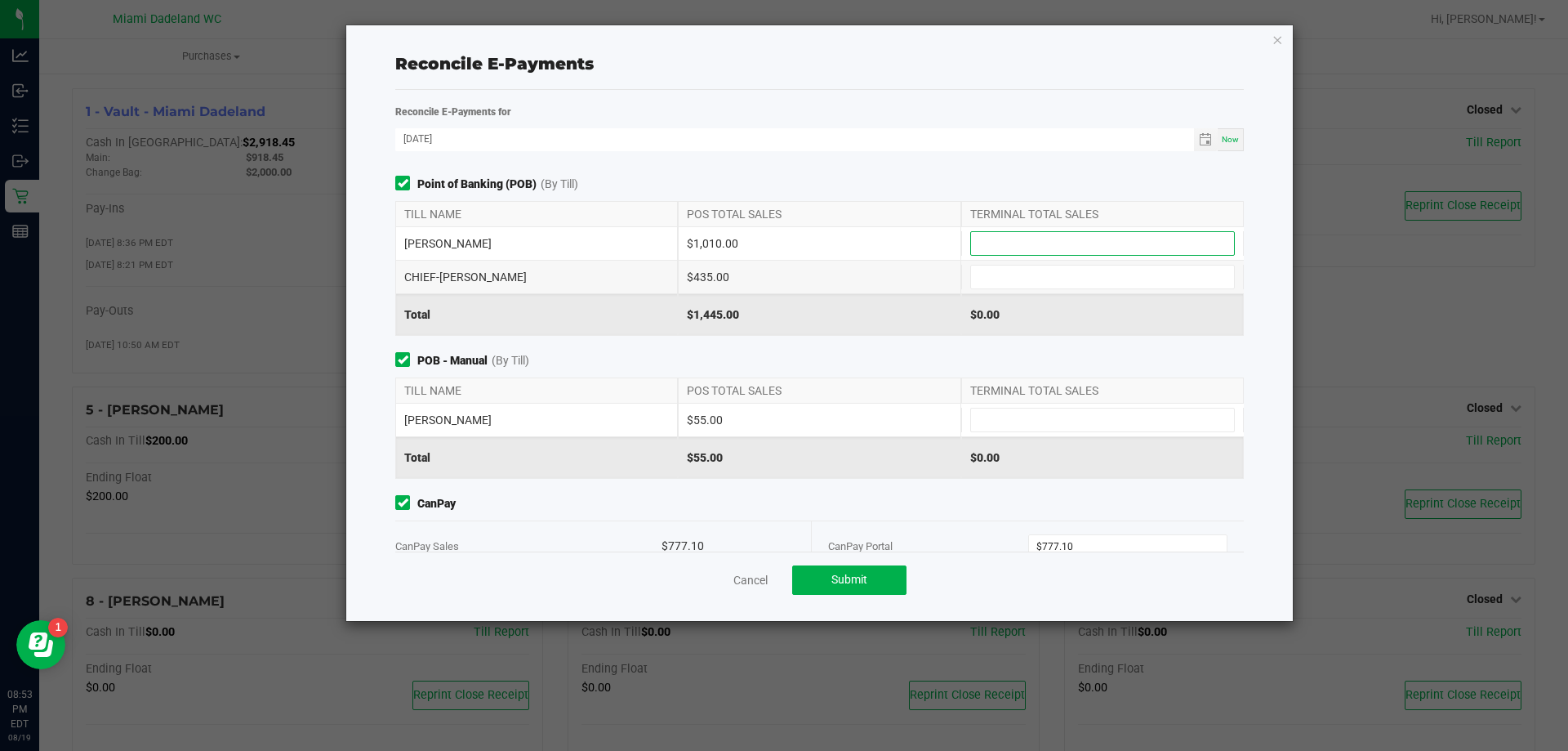
click at [1020, 251] on input at bounding box center [1102, 243] width 263 height 23
click at [1082, 242] on input at bounding box center [1102, 243] width 263 height 23
click at [1143, 248] on input at bounding box center [1102, 243] width 263 height 23
click at [1112, 273] on input at bounding box center [1102, 277] width 263 height 23
type input "$1,010.00"
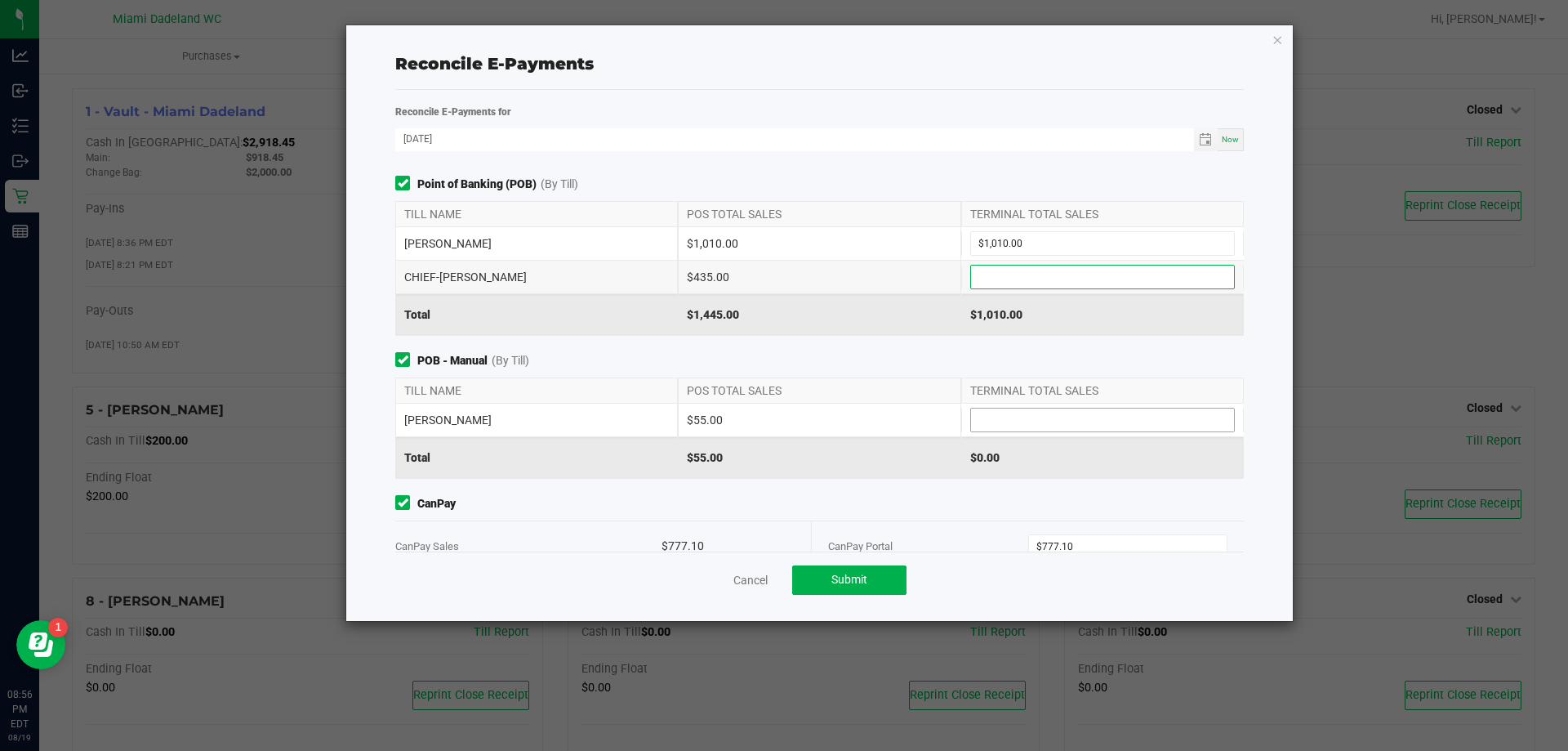
click at [1025, 417] on input at bounding box center [1102, 419] width 263 height 23
click at [1047, 277] on input at bounding box center [1102, 277] width 263 height 23
type input "$55.00"
click at [903, 94] on div "Reconcile E-Payments for 08/19/2025 Now Point of Banking (POB) (By Till) TILL N…" at bounding box center [820, 355] width 849 height 531
type input "$435.00"
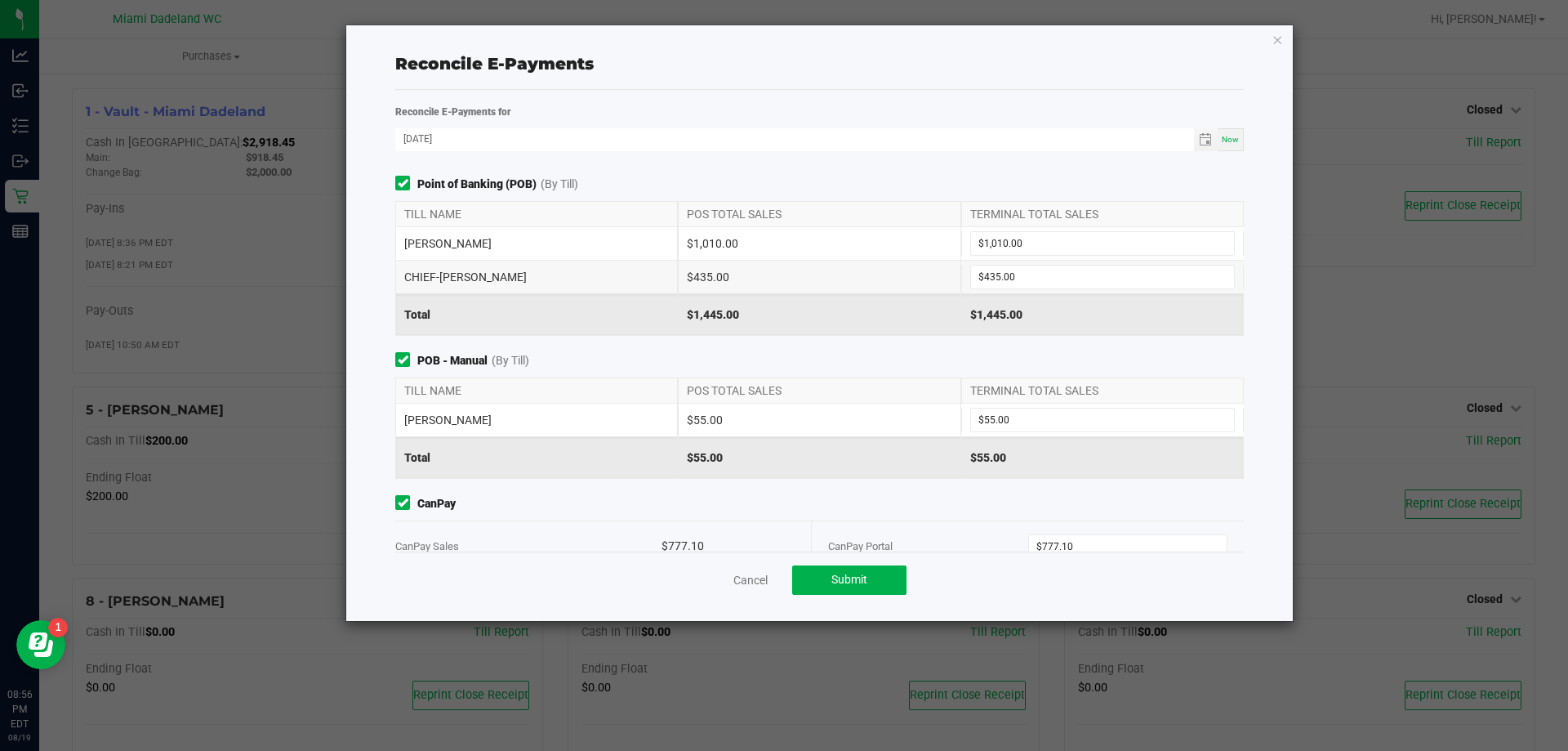
scroll to position [35, 0]
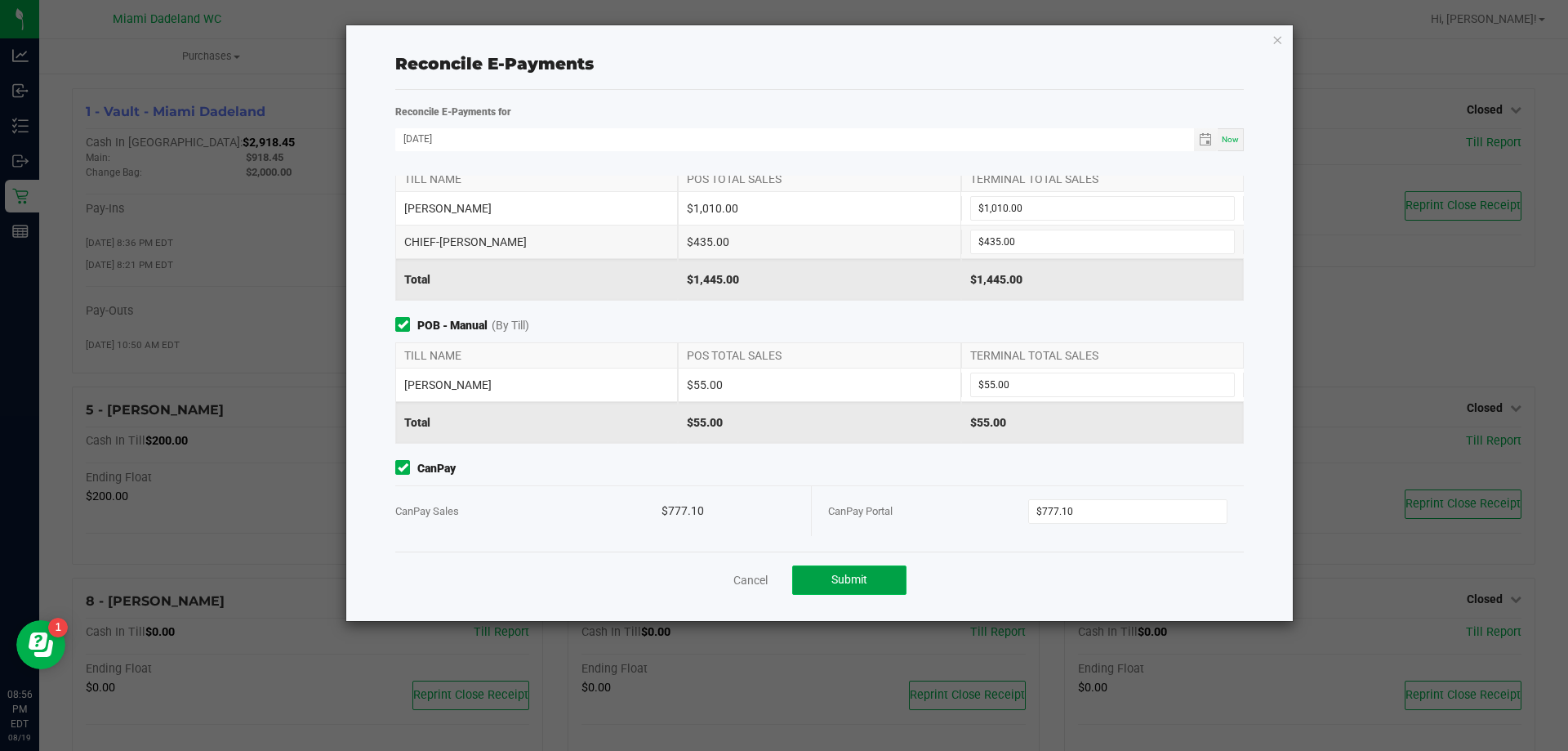
click at [867, 570] on button "Submit" at bounding box center [849, 580] width 115 height 29
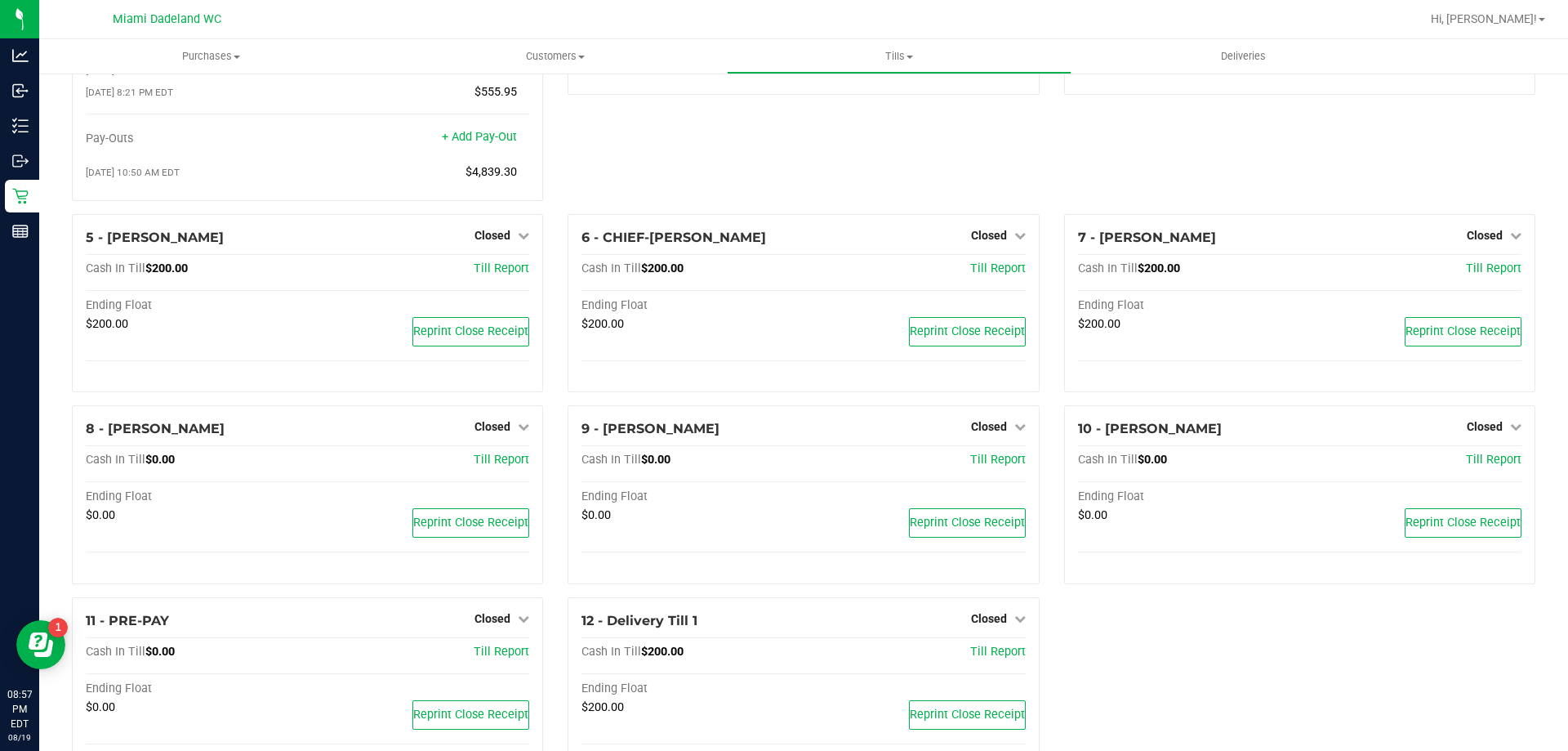
scroll to position [230, 0]
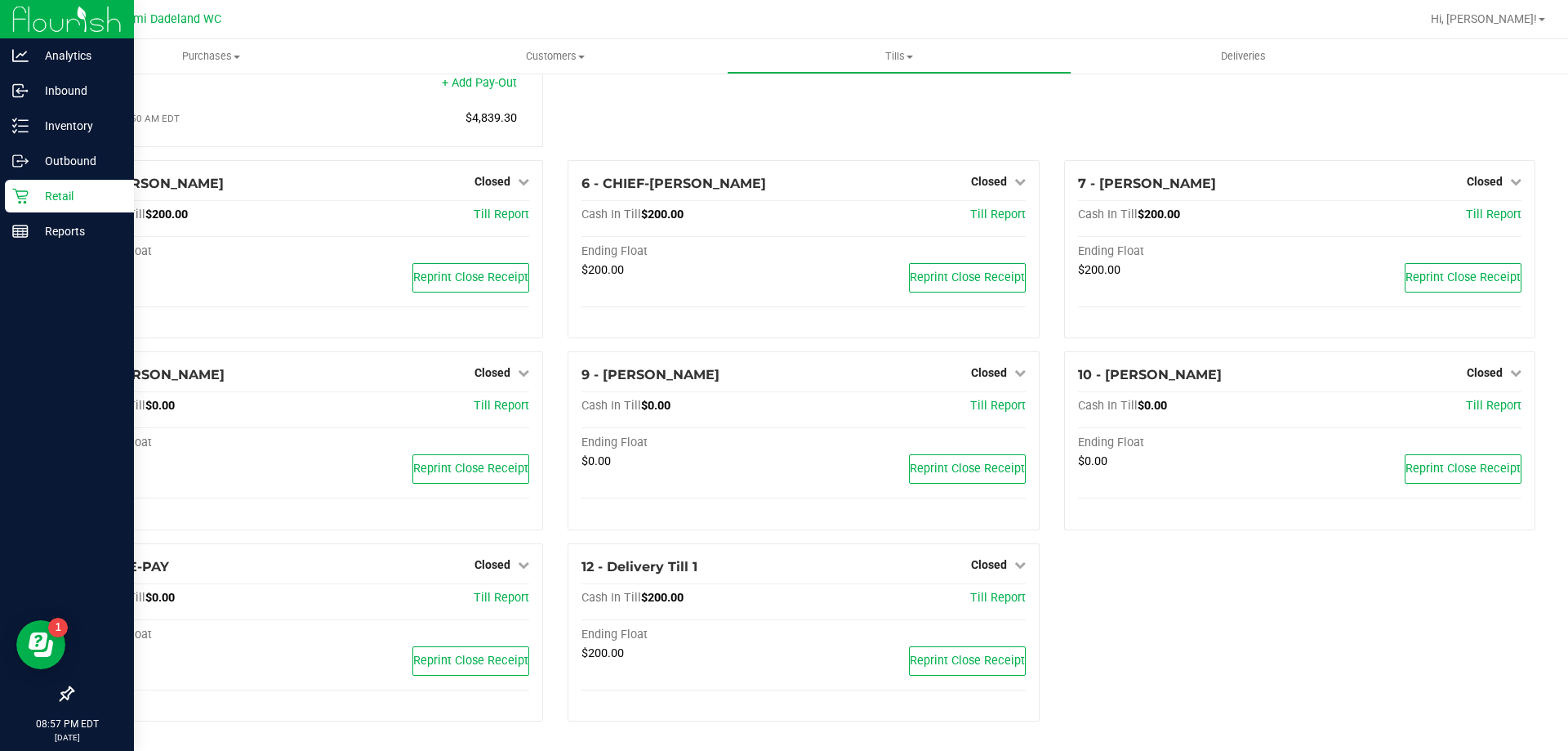
click at [11, 194] on div "Retail" at bounding box center [69, 196] width 129 height 33
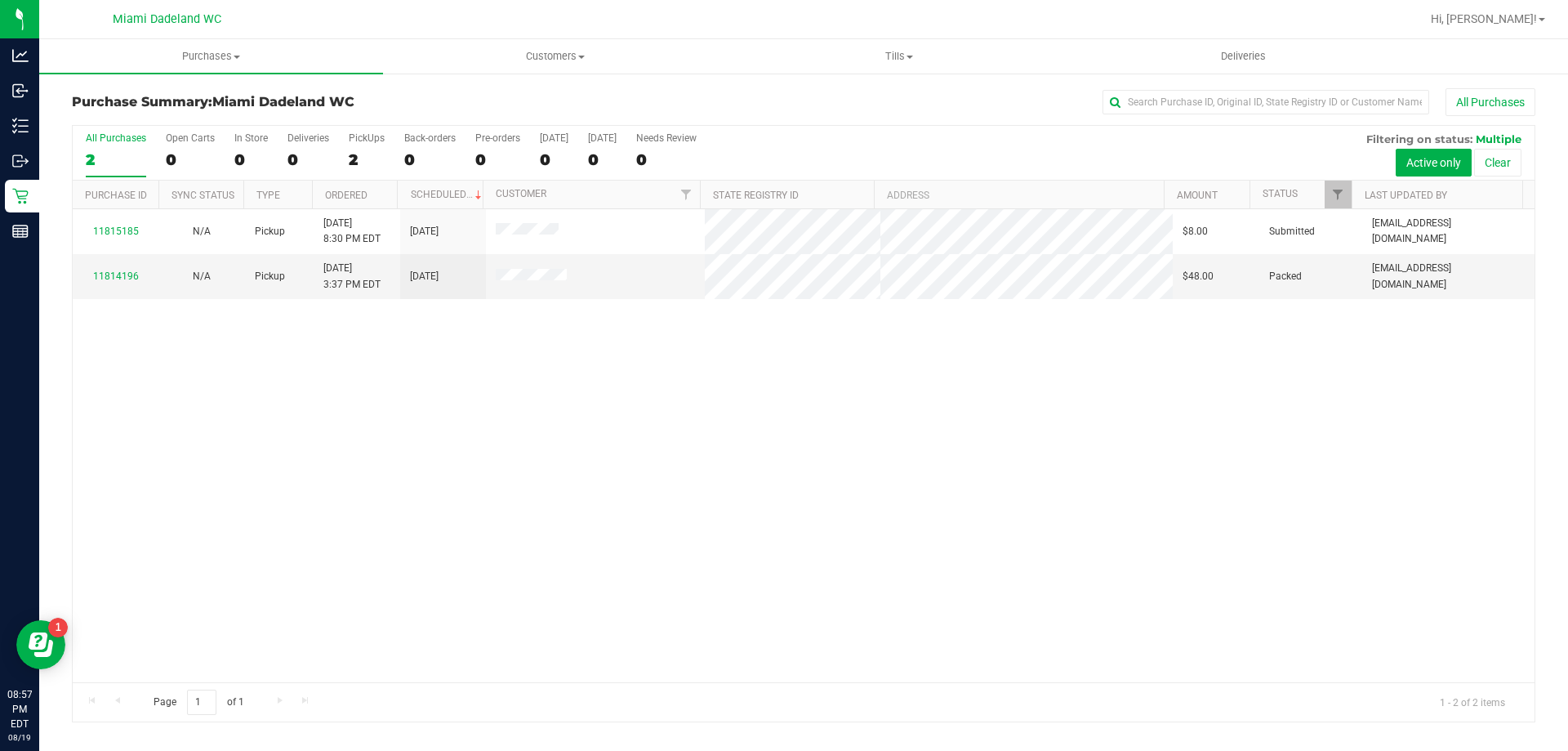
click at [318, 400] on div "11815185 N/A Pickup 8/19/2025 8:30 PM EDT 8/23/2025 $8.00 Submitted tchamberlai…" at bounding box center [803, 446] width 1463 height 473
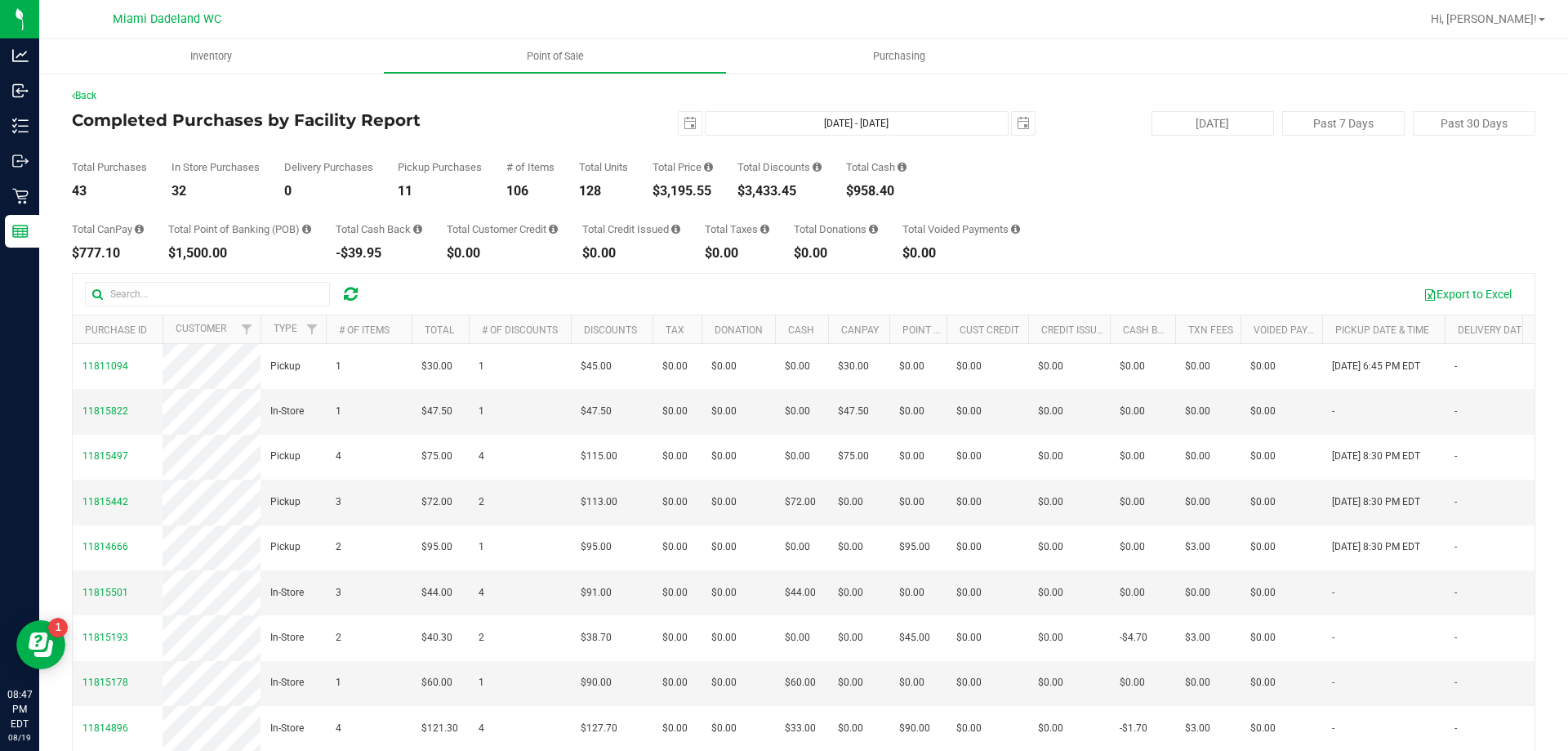
click at [690, 191] on div "$3,195.55" at bounding box center [683, 191] width 61 height 13
copy div "3,195.55"
click at [689, 116] on span "select" at bounding box center [690, 123] width 23 height 23
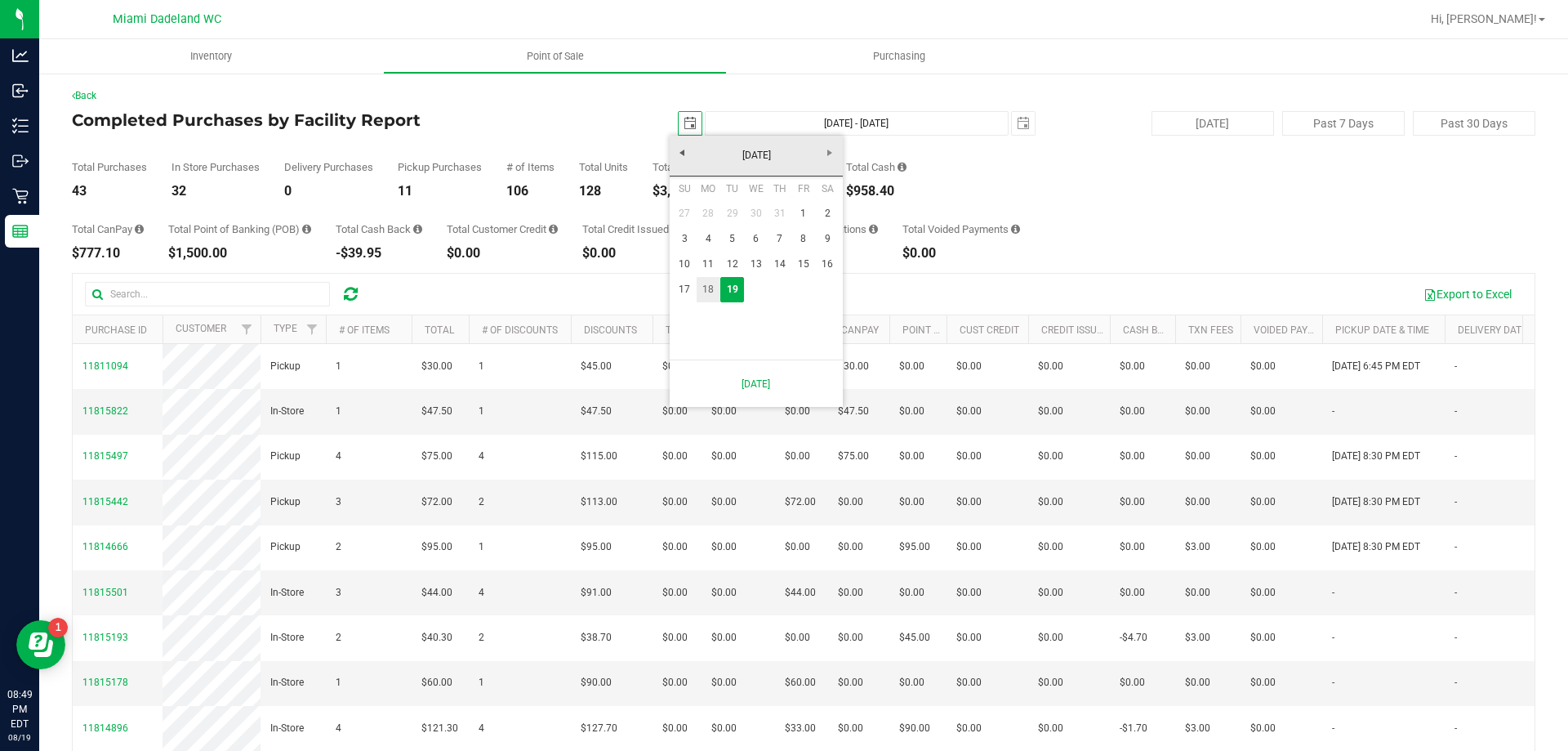
click at [706, 286] on link "18" at bounding box center [709, 290] width 24 height 26
type input "2025-08-18"
type input "Aug 18, 2025 - Aug 19, 2025"
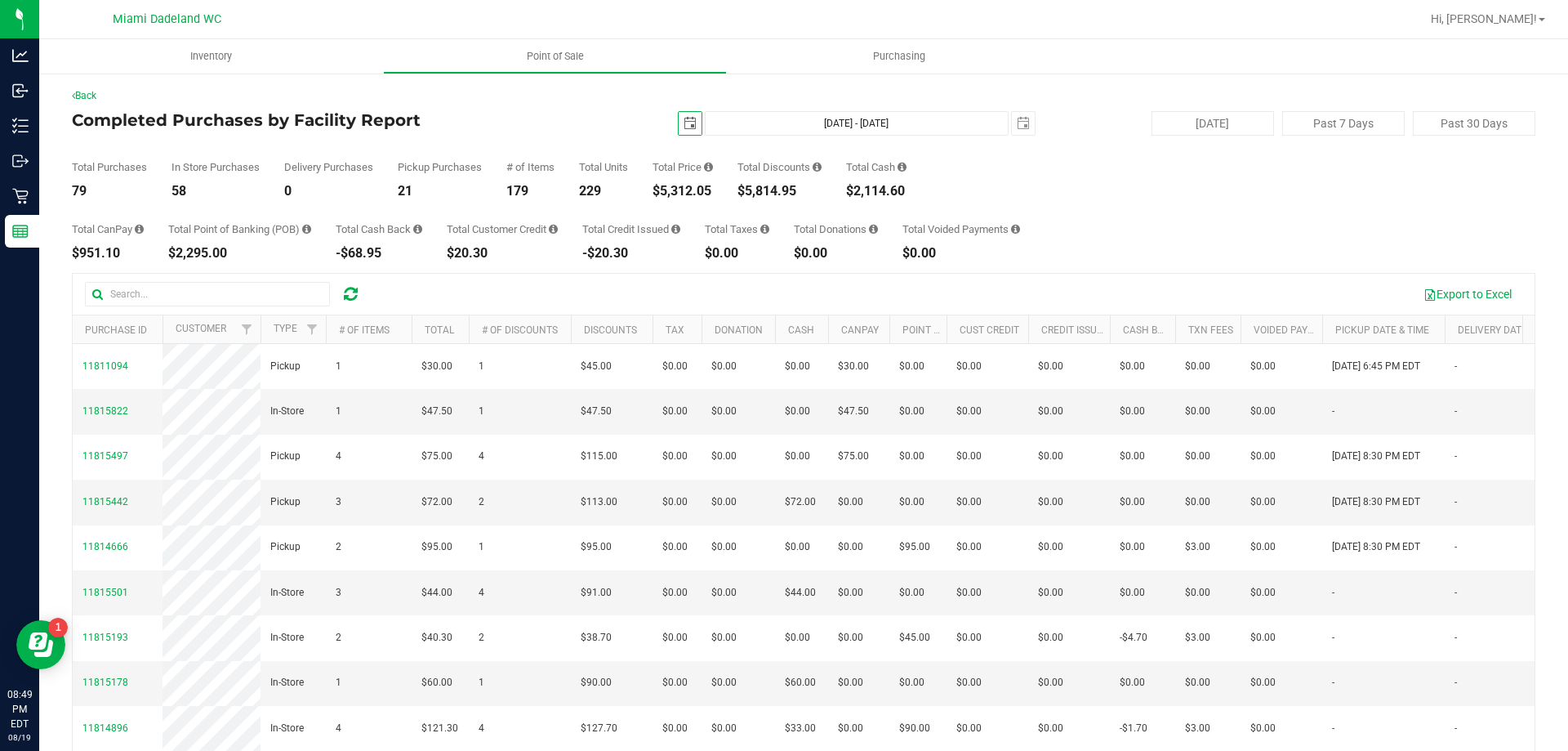
click at [700, 194] on div "$5,312.05" at bounding box center [683, 191] width 61 height 13
copy div "5,312.05"
click at [684, 124] on span "select" at bounding box center [690, 123] width 13 height 13
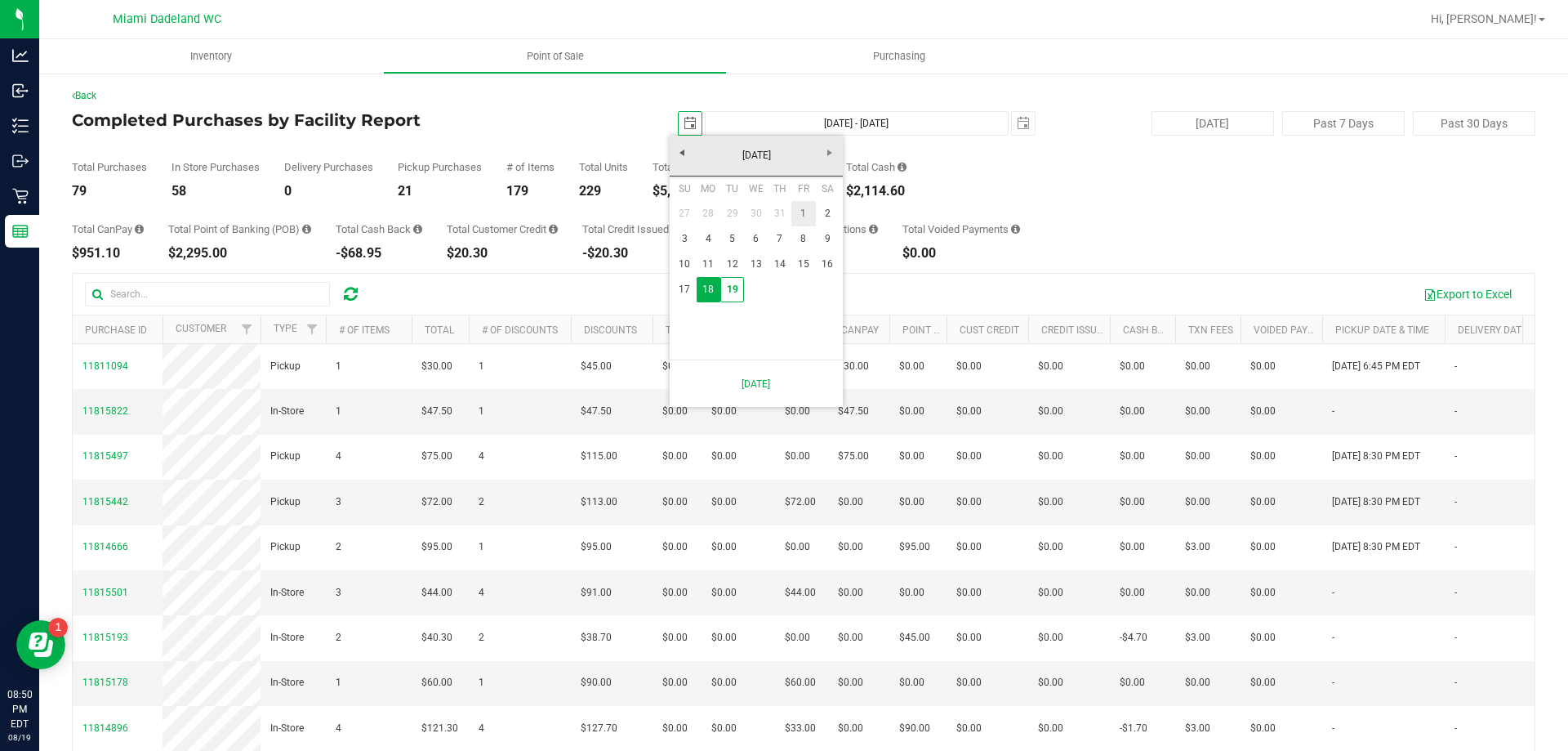
click at [807, 206] on link "1" at bounding box center [803, 214] width 24 height 26
type input "2025-08-01"
type input "Aug 1, 2025 - Aug 19, 2025"
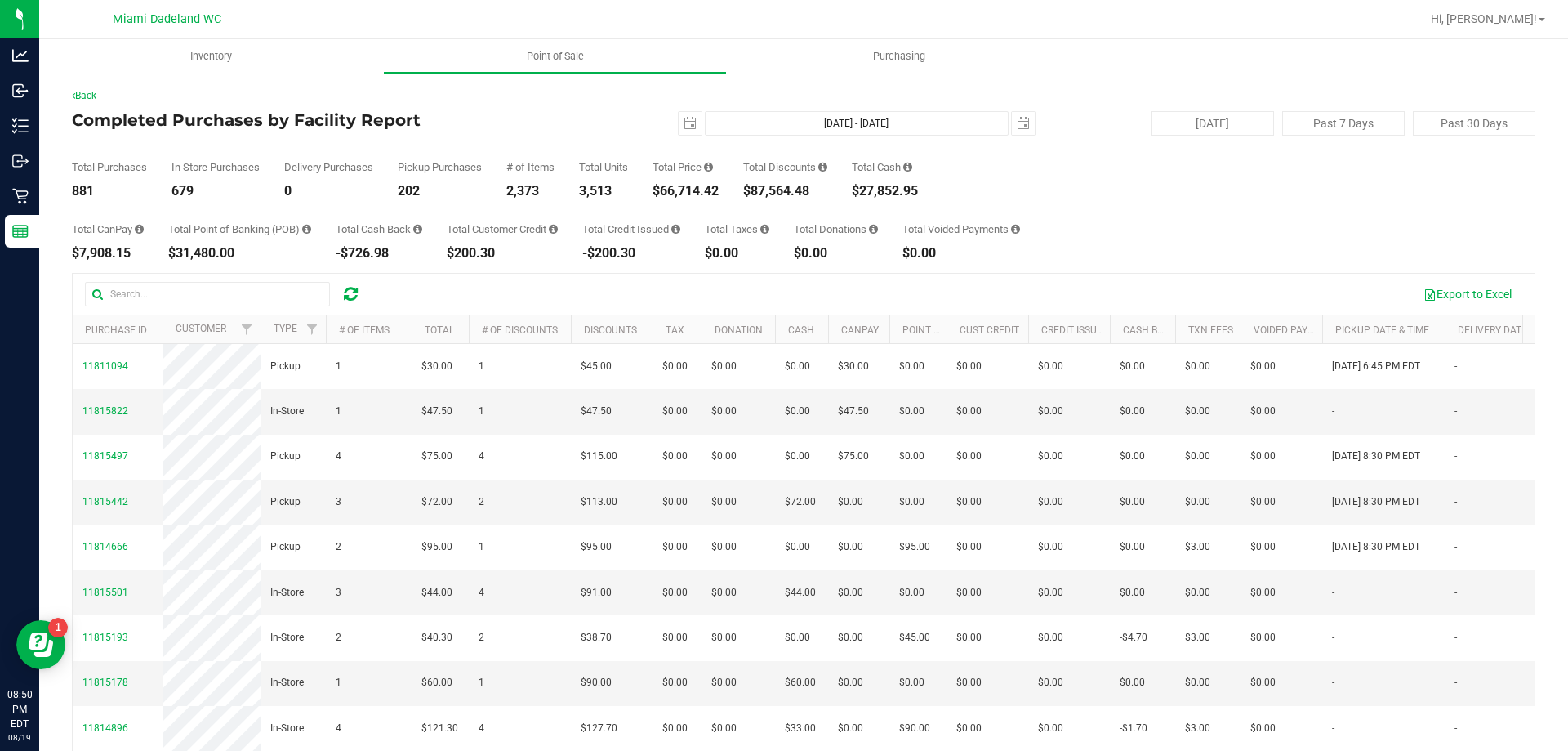
click at [668, 187] on div "$66,714.42" at bounding box center [686, 191] width 66 height 13
copy div "66,714.42"
click at [689, 130] on span "select" at bounding box center [690, 123] width 23 height 23
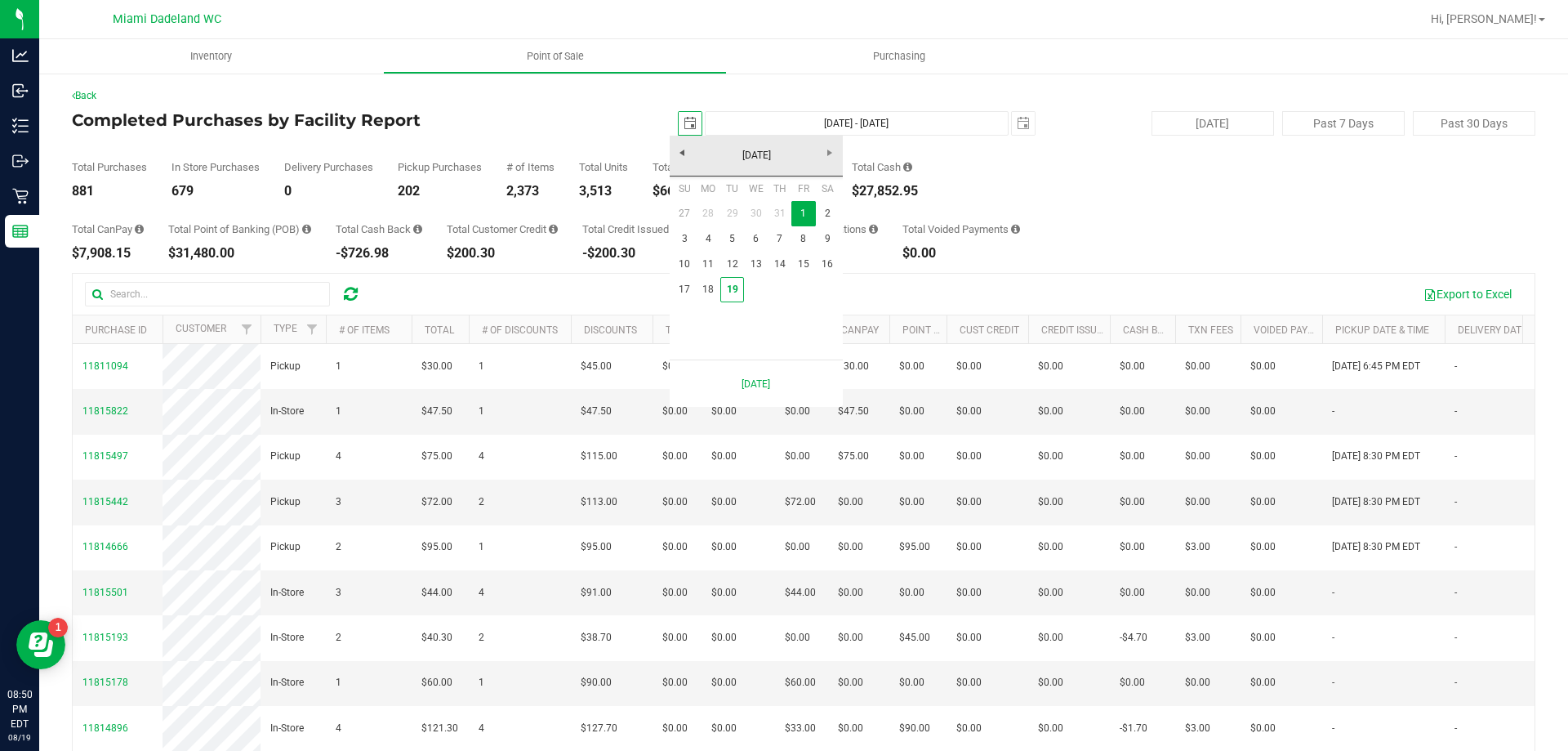
scroll to position [0, 41]
click at [721, 293] on link "19" at bounding box center [733, 290] width 24 height 26
type input "2025-08-19"
type input "Aug 19, 2025 - Aug 19, 2025"
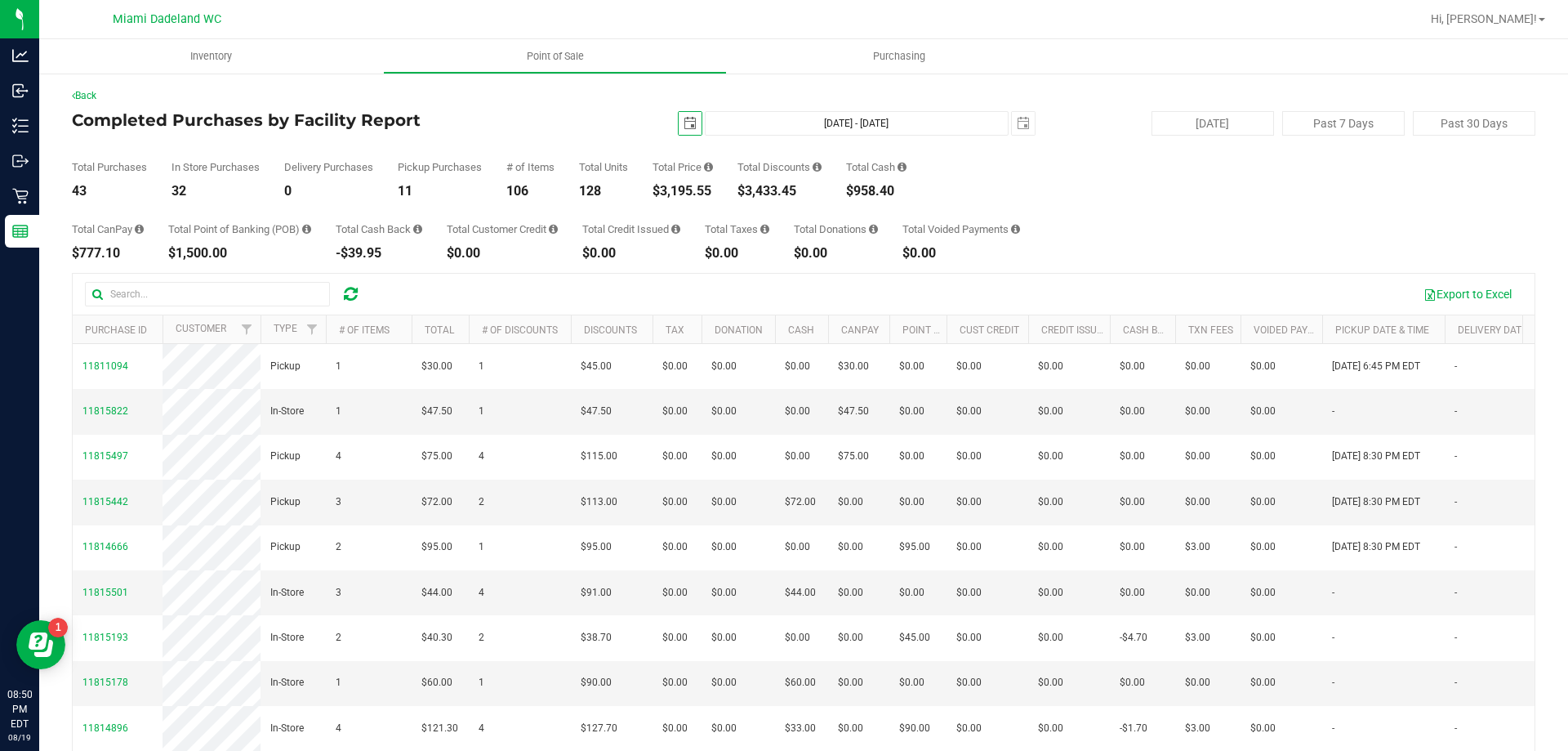
click at [761, 185] on div "$3,433.45" at bounding box center [779, 191] width 84 height 13
copy div "3,433.45"
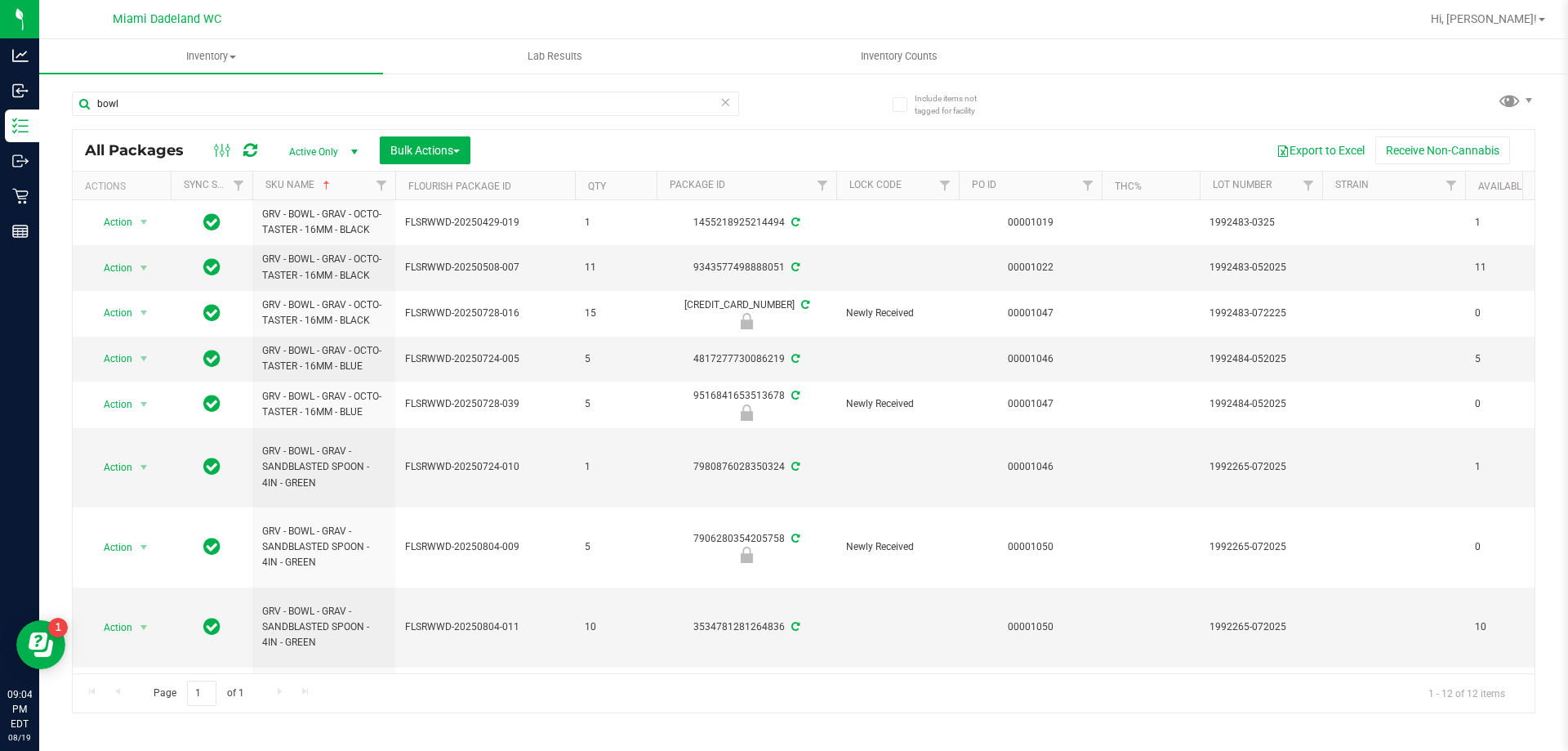
scroll to position [204, 0]
